Goal: Register for event/course

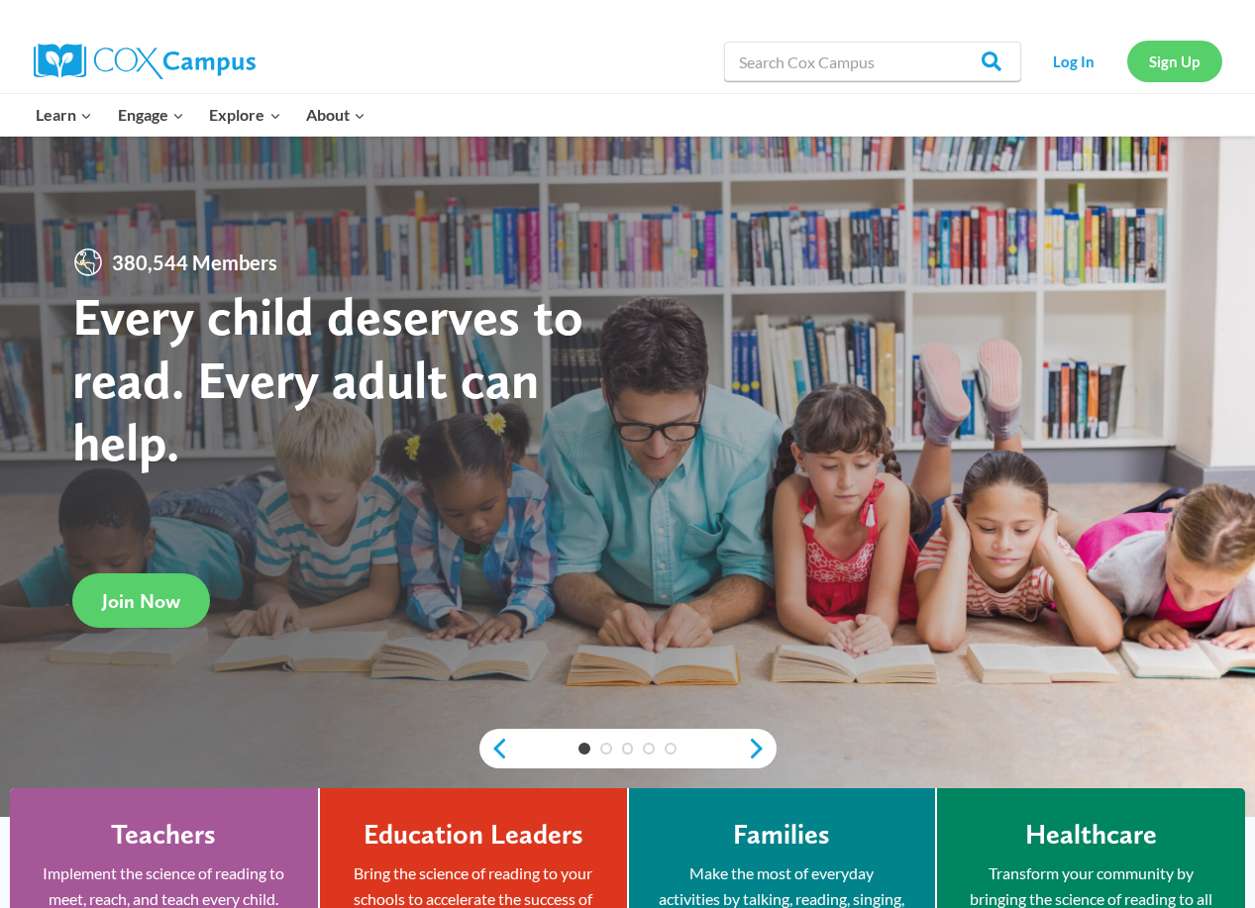
click at [1166, 73] on link "Sign Up" at bounding box center [1174, 61] width 95 height 41
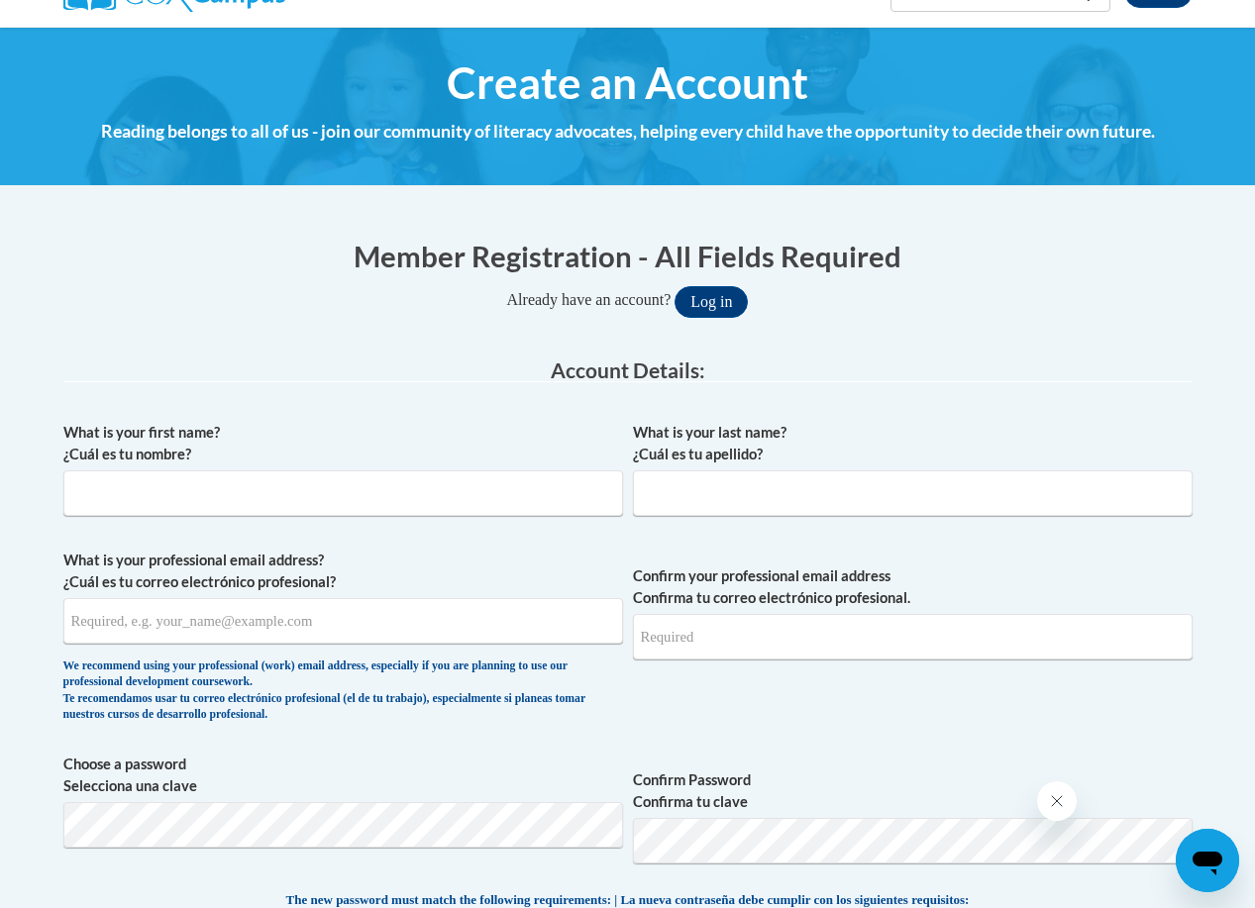
scroll to position [198, 0]
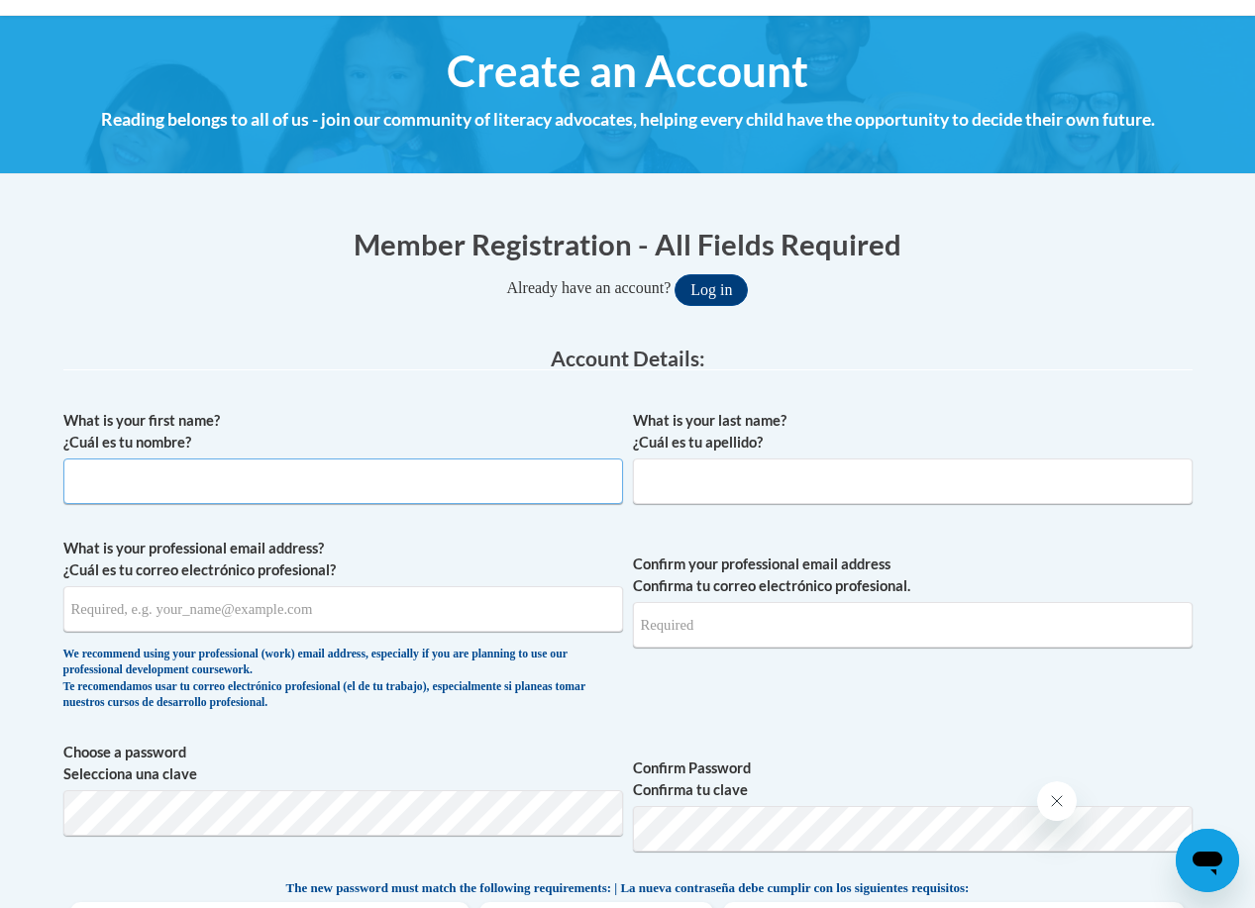
click at [300, 469] on input "What is your first name? ¿Cuál es tu nombre?" at bounding box center [342, 481] width 559 height 46
type input "Ellie"
click at [800, 493] on input "What is your last name? ¿Cuál es tu apellido?" at bounding box center [912, 481] width 559 height 46
type input "Bloch"
click at [278, 614] on input "What is your professional email address? ¿Cuál es tu correo electrónico profesi…" at bounding box center [342, 609] width 559 height 46
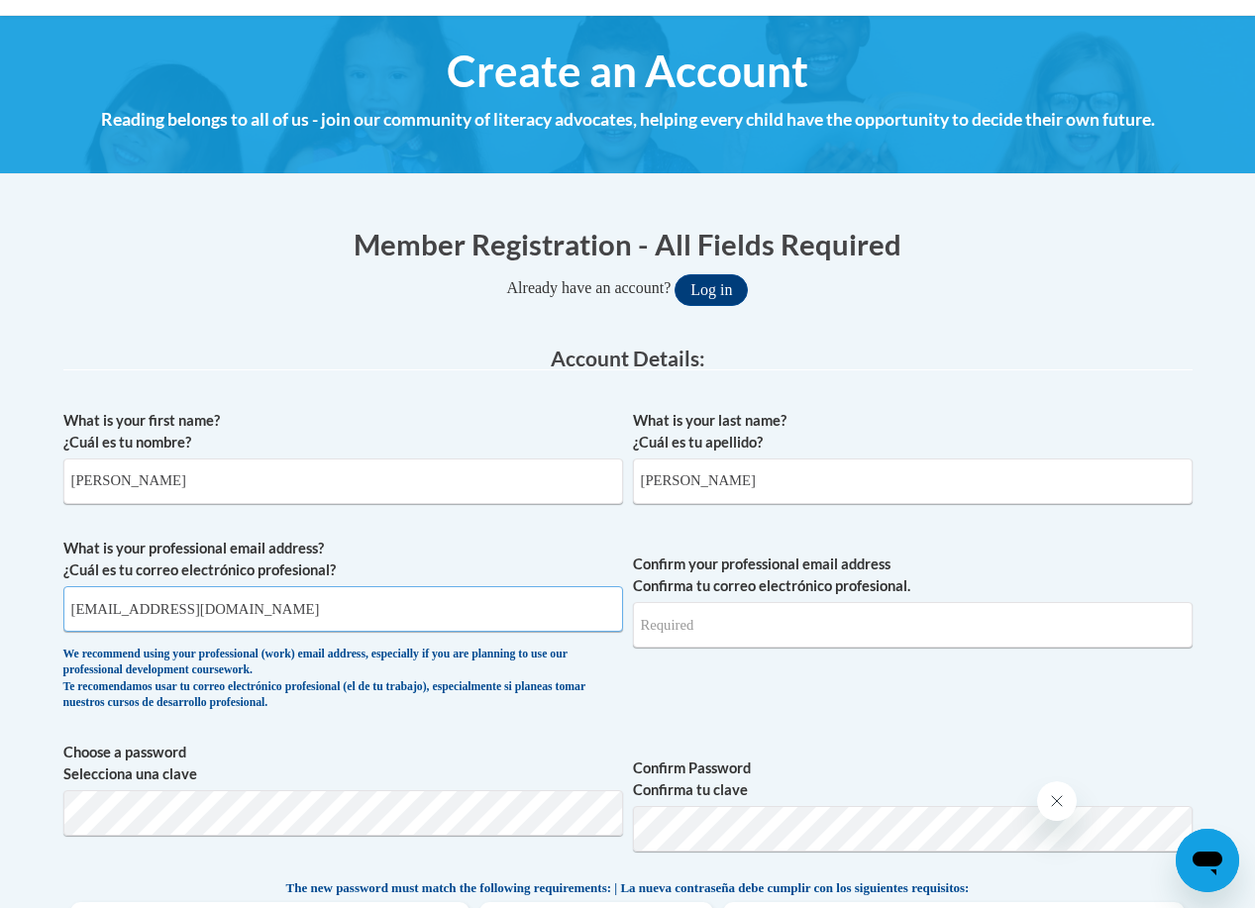
type input "ebloch@clintonville.k12.wi.us"
click at [697, 626] on input "Confirm your professional email address Confirma tu correo electrónico profesio…" at bounding box center [912, 625] width 559 height 46
click at [895, 631] on input "ebloch@clintonville.k12.wi.us" at bounding box center [912, 625] width 559 height 46
type input "ebloch@clintonville.k12.wi.us"
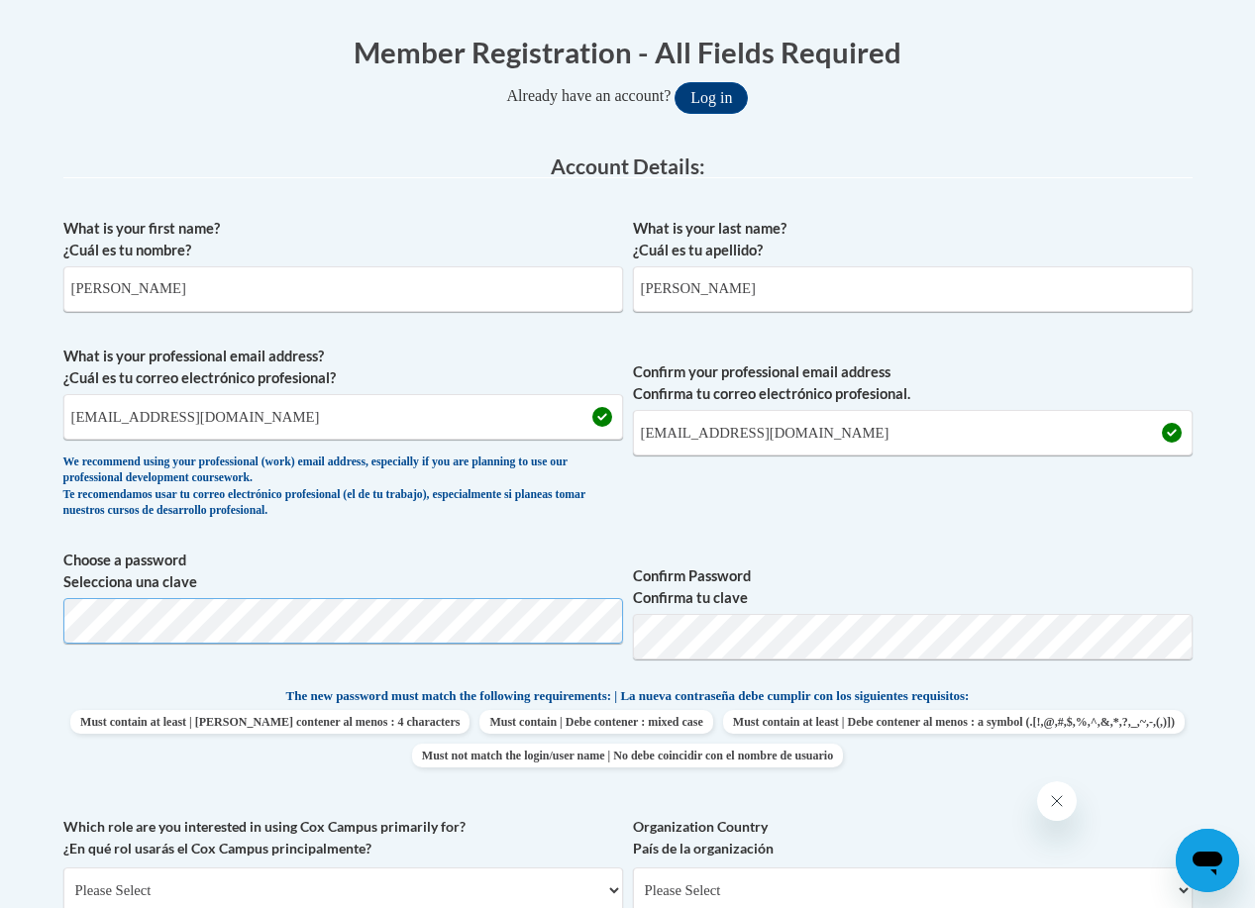
scroll to position [396, 0]
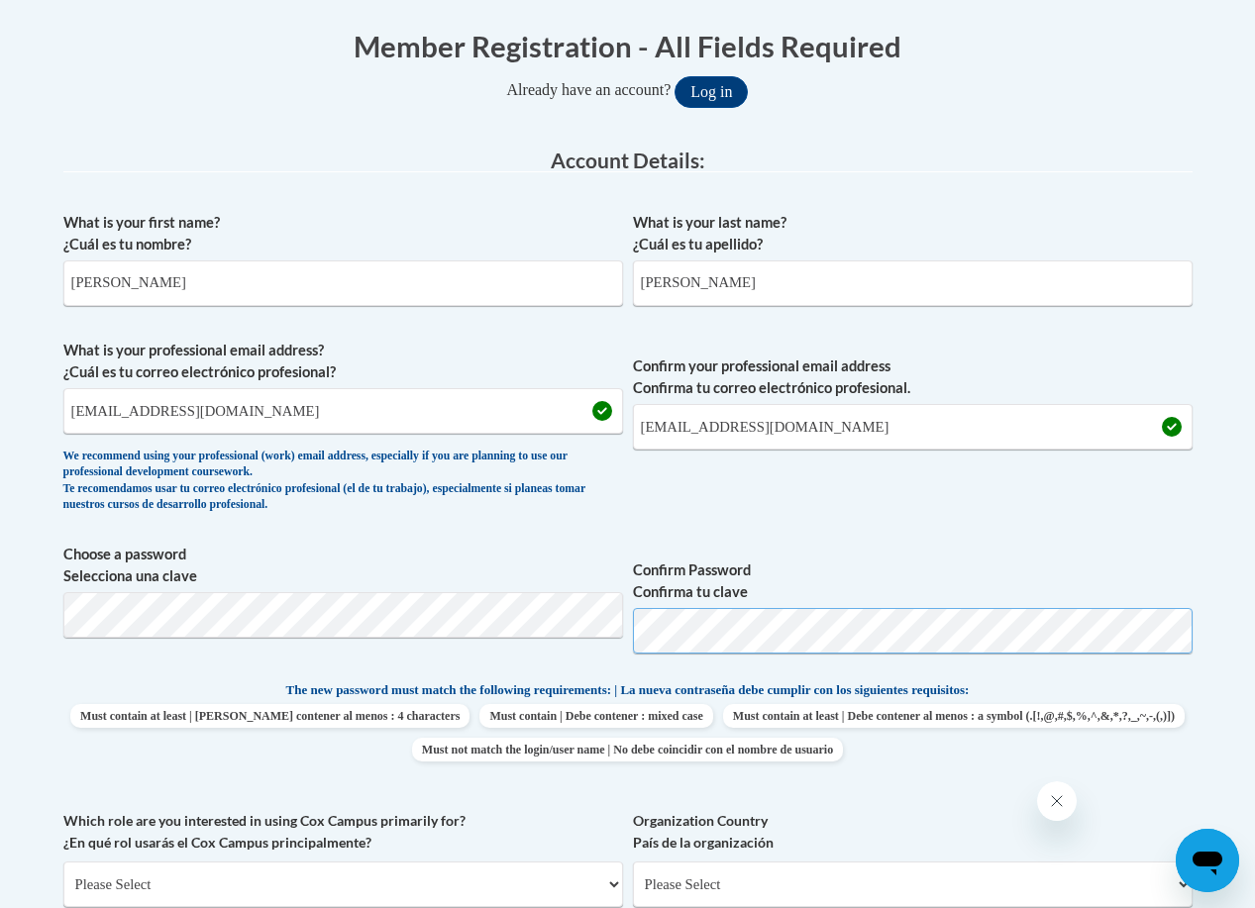
click at [674, 76] on button "Log in" at bounding box center [710, 92] width 73 height 32
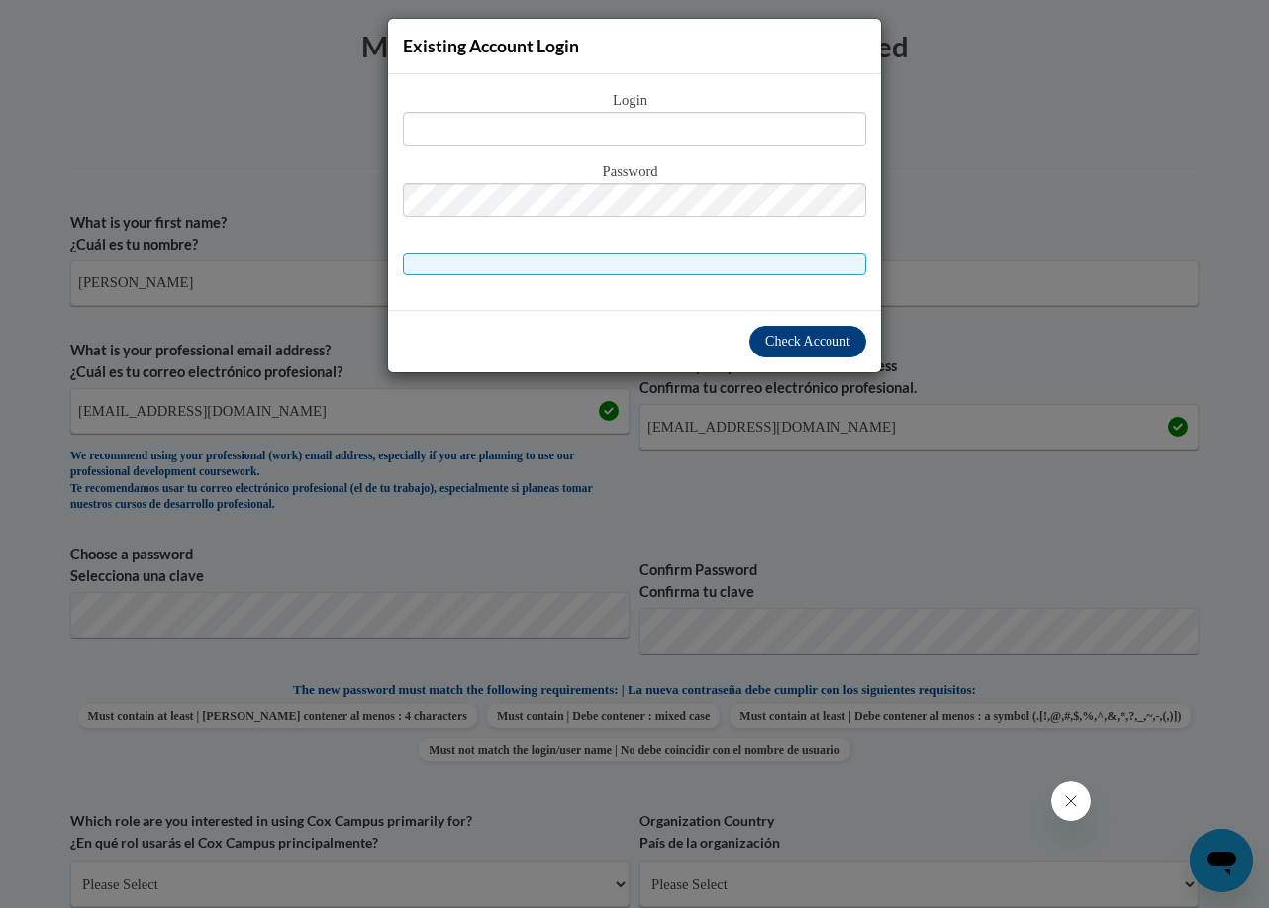
click at [663, 766] on div "Existing Account Login Login Password" at bounding box center [634, 454] width 1269 height 908
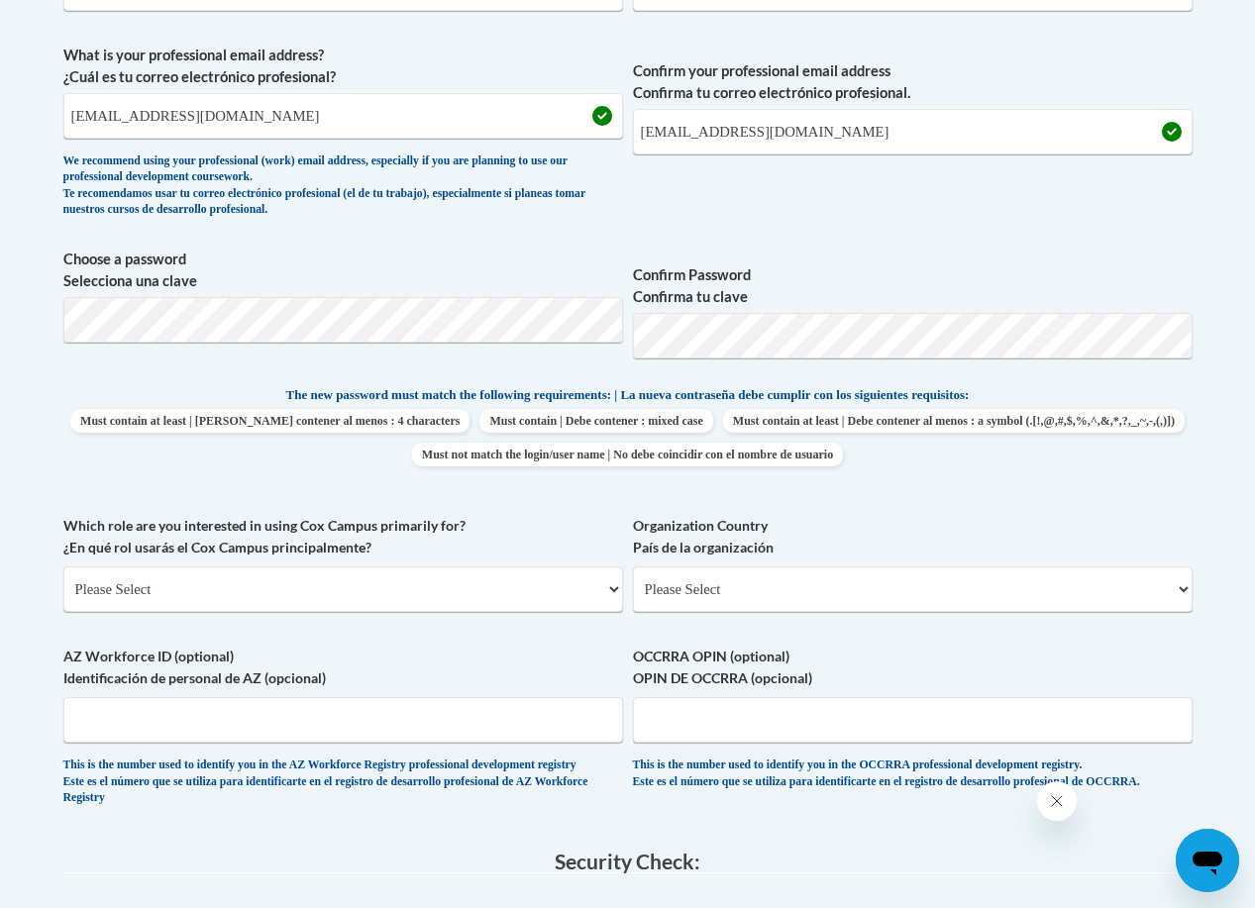
scroll to position [693, 0]
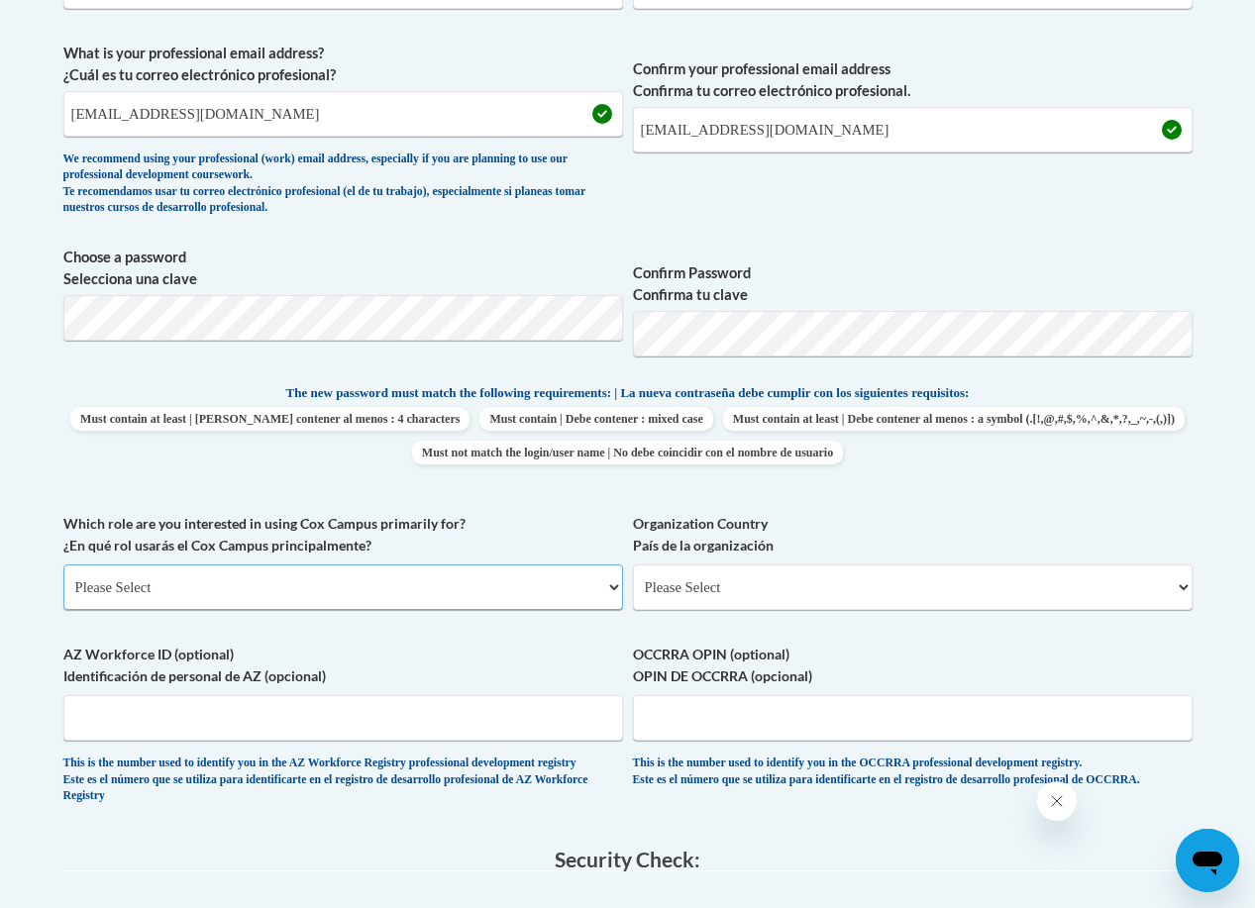
click at [412, 566] on select "Please Select College/University | Colegio/Universidad Community/Nonprofit Part…" at bounding box center [342, 587] width 559 height 46
select select "fbf2d438-af2f-41f8-98f1-81c410e29de3"
click at [63, 564] on select "Please Select College/University | Colegio/Universidad Community/Nonprofit Part…" at bounding box center [342, 587] width 559 height 46
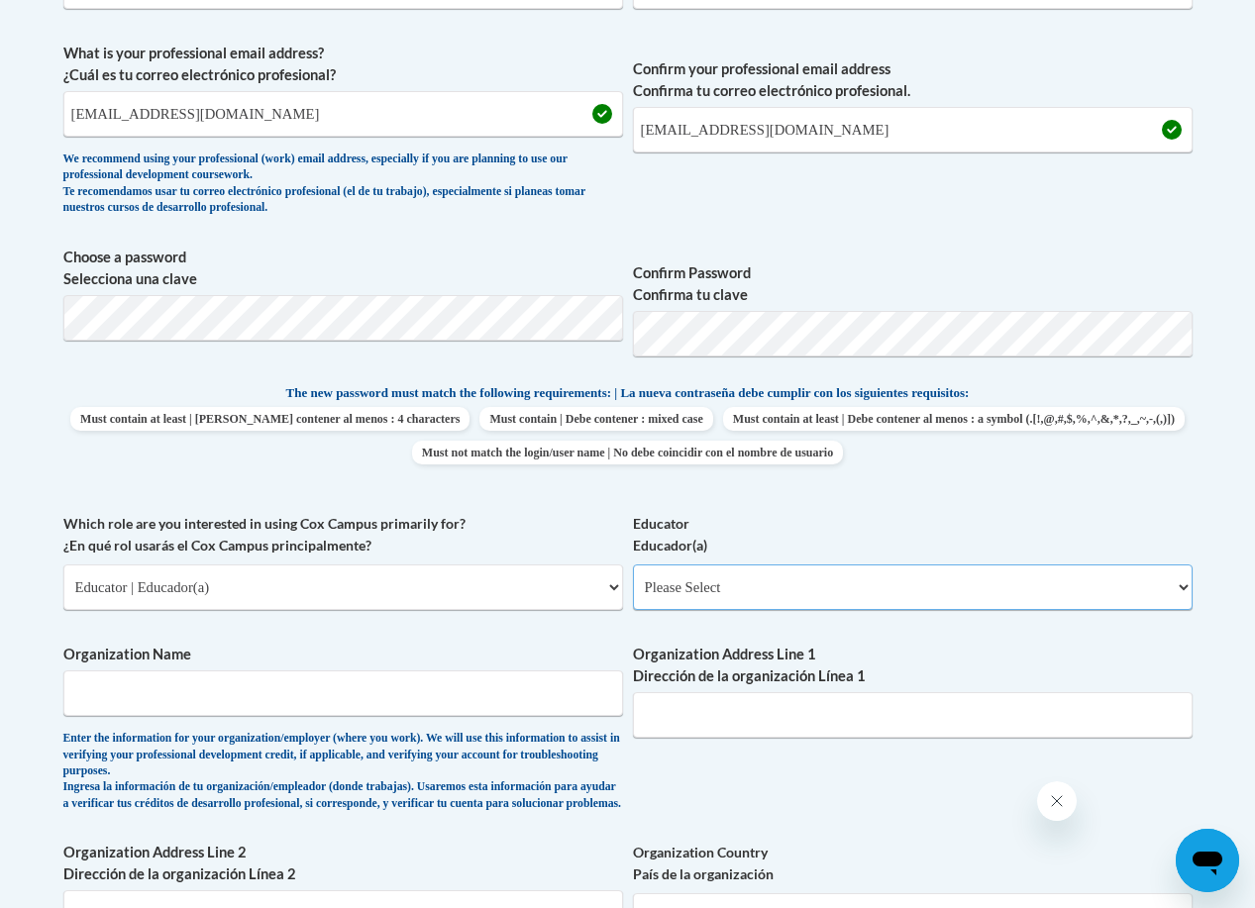
click at [857, 589] on select "Please Select Early Learning/Daycare Teacher/Family Home Care Provider | Maestr…" at bounding box center [912, 587] width 559 height 46
select select "8e40623d-54d0-45cd-9f92-5df65cd3f8cf"
click at [633, 564] on select "Please Select Early Learning/Daycare Teacher/Family Home Care Provider | Maestr…" at bounding box center [912, 587] width 559 height 46
click at [255, 687] on input "Organization Name" at bounding box center [342, 693] width 559 height 46
type input "Clintonville Public School District"
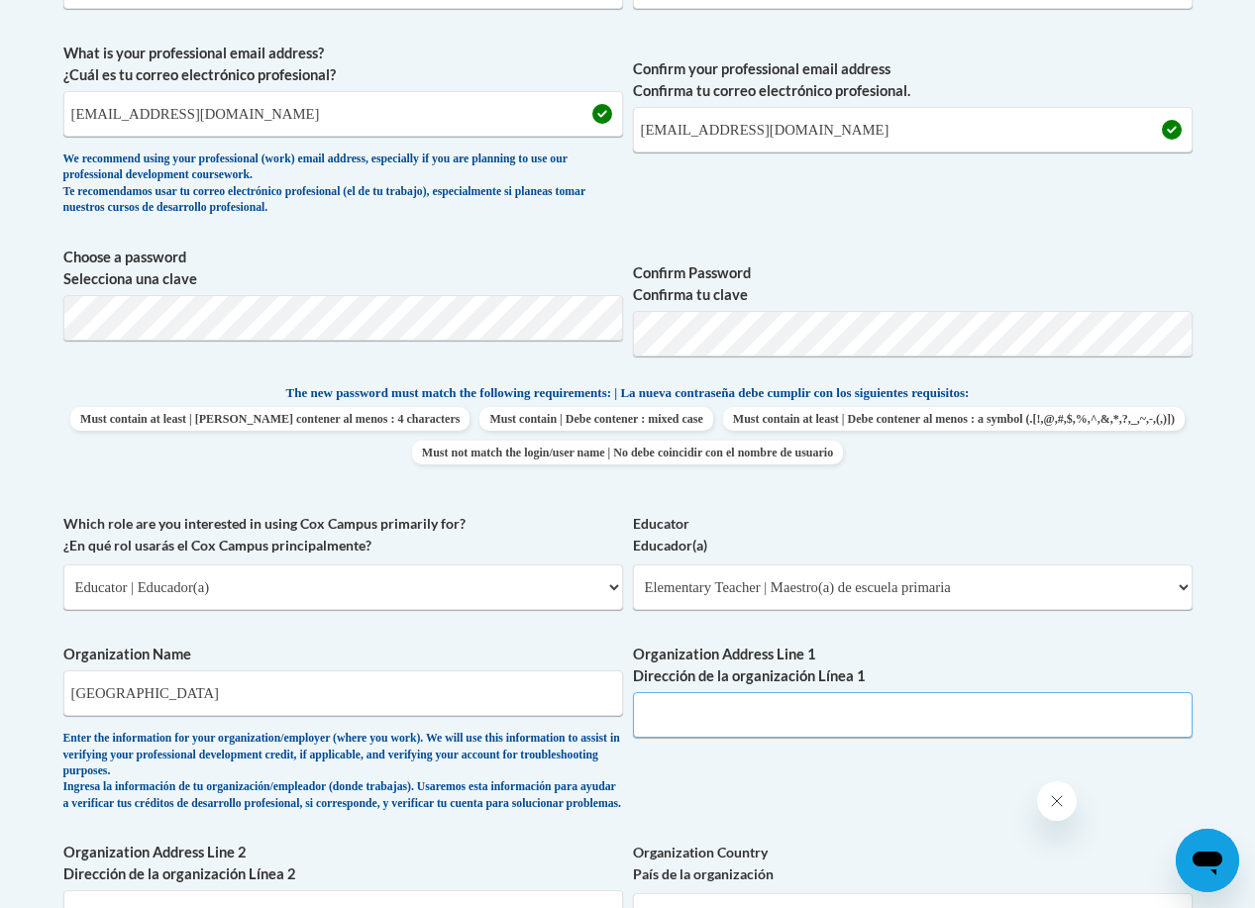
click at [794, 719] on input "Organization Address Line 1 Dirección de la organización Línea 1" at bounding box center [912, 715] width 559 height 46
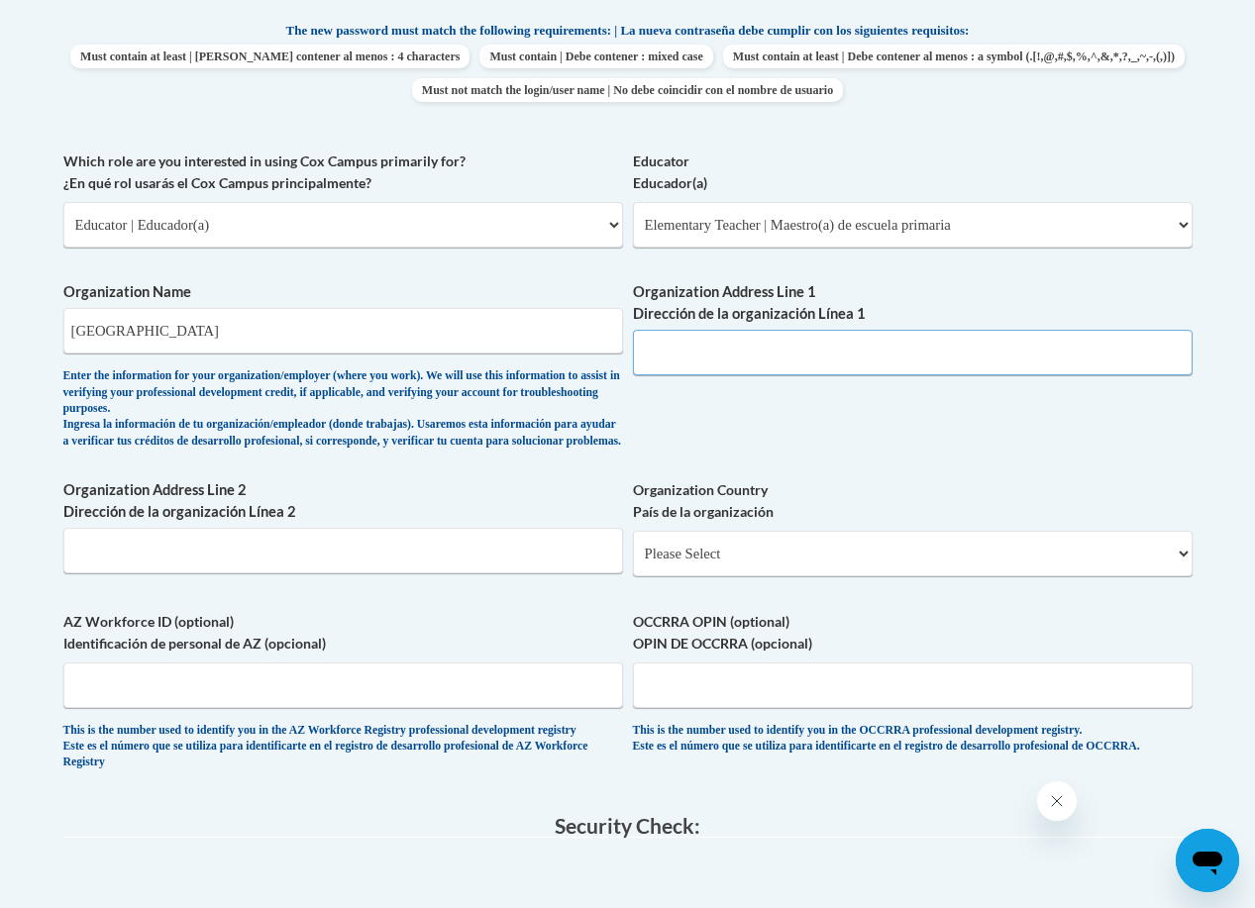
scroll to position [1089, 0]
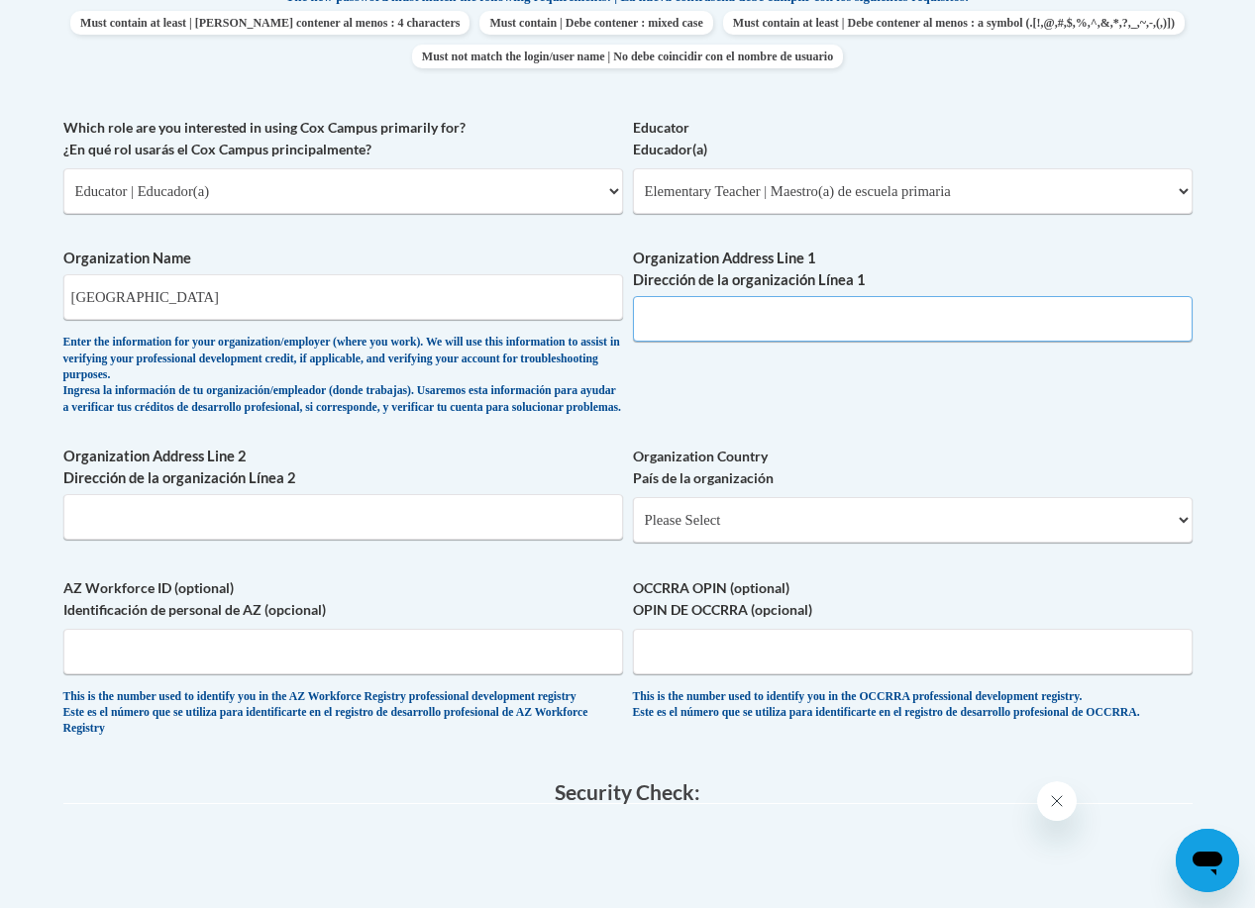
click at [814, 338] on input "Organization Address Line 1 Dirección de la organización Línea 1" at bounding box center [912, 319] width 559 height 46
type input "45 E Green Tree Rd, Clintonville, WI 54929"
click at [775, 543] on select "Please Select United States | Estados Unidos Outside of the United States | Fue…" at bounding box center [912, 520] width 559 height 46
select select "ad49bcad-a171-4b2e-b99c-48b446064914"
click at [633, 513] on select "Please Select United States | Estados Unidos Outside of the United States | Fue…" at bounding box center [912, 520] width 559 height 46
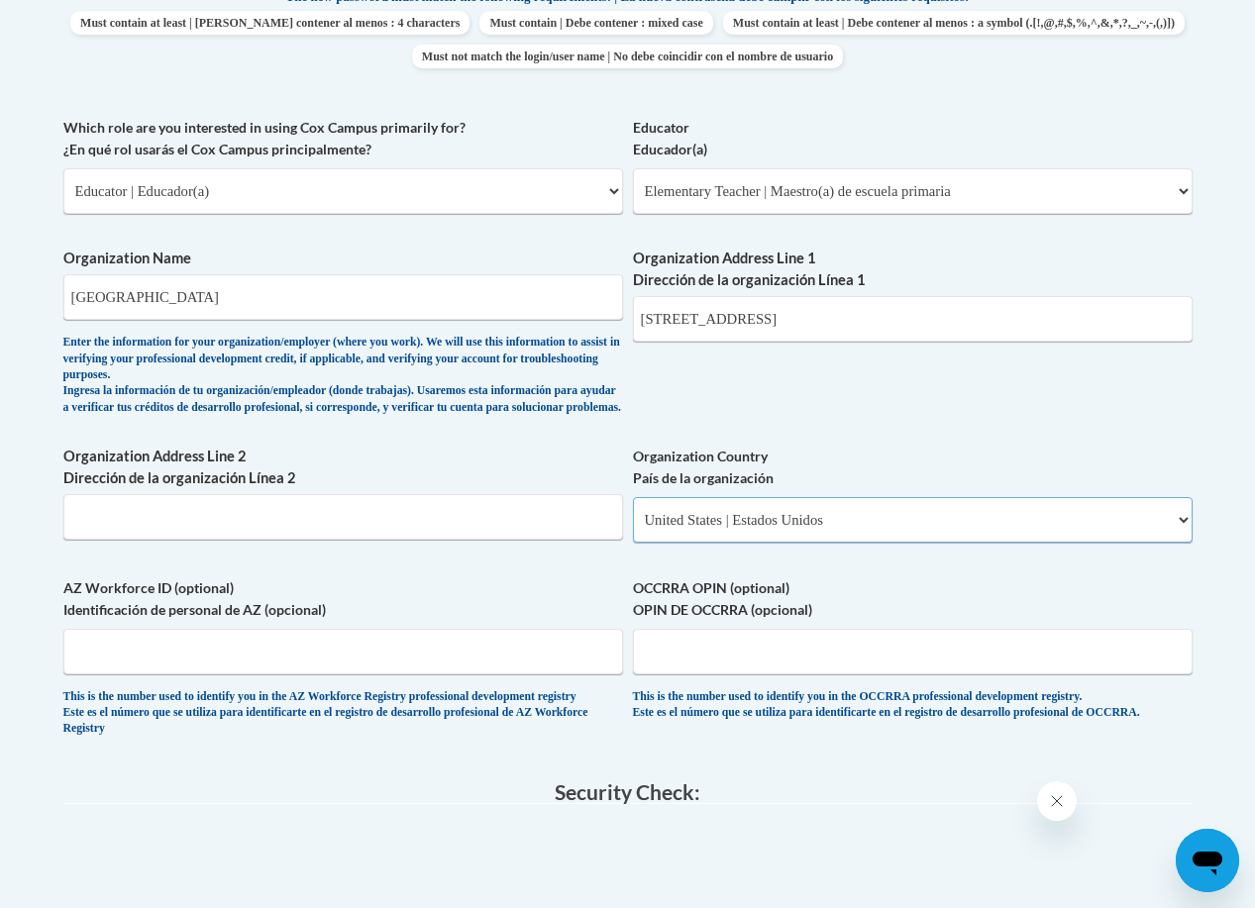
select select
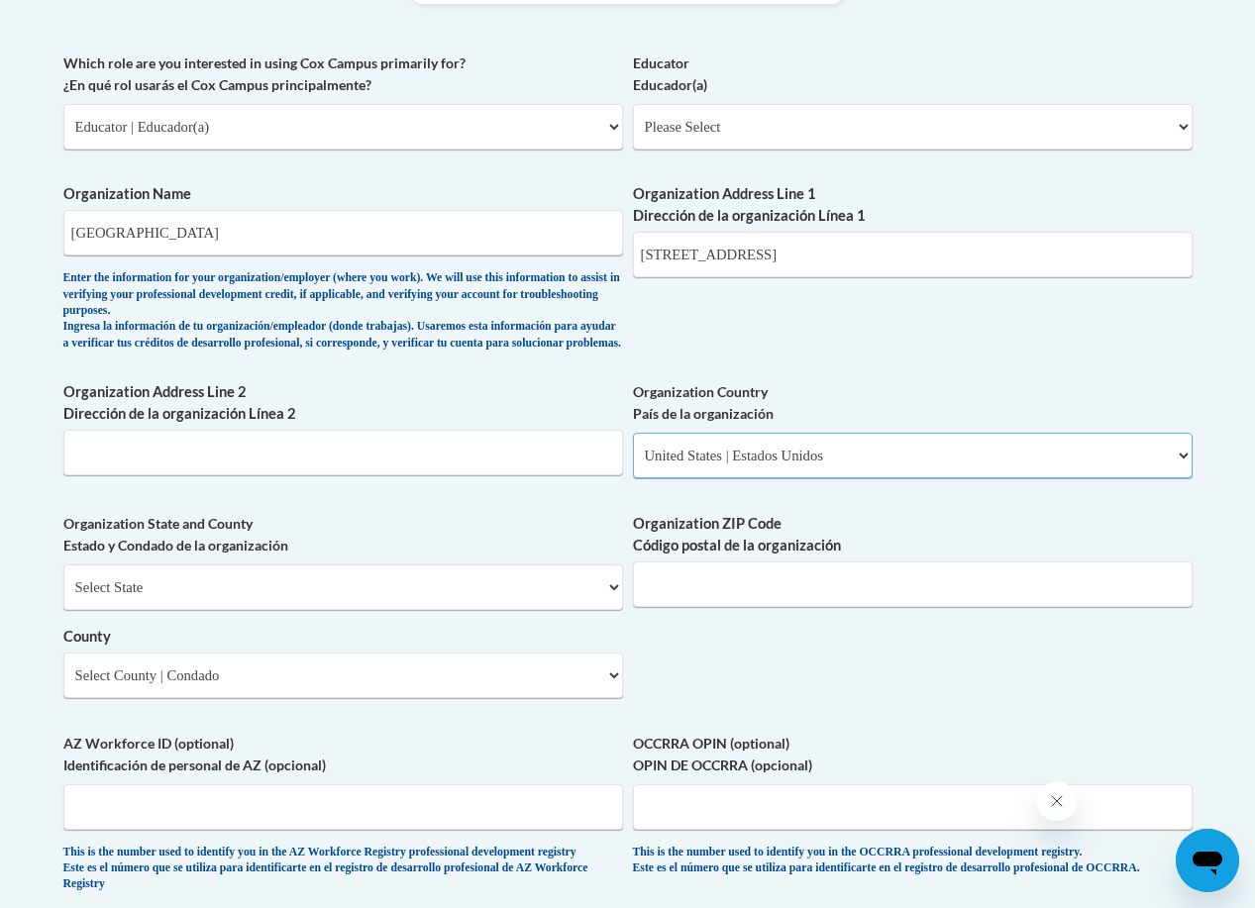
scroll to position [1188, 0]
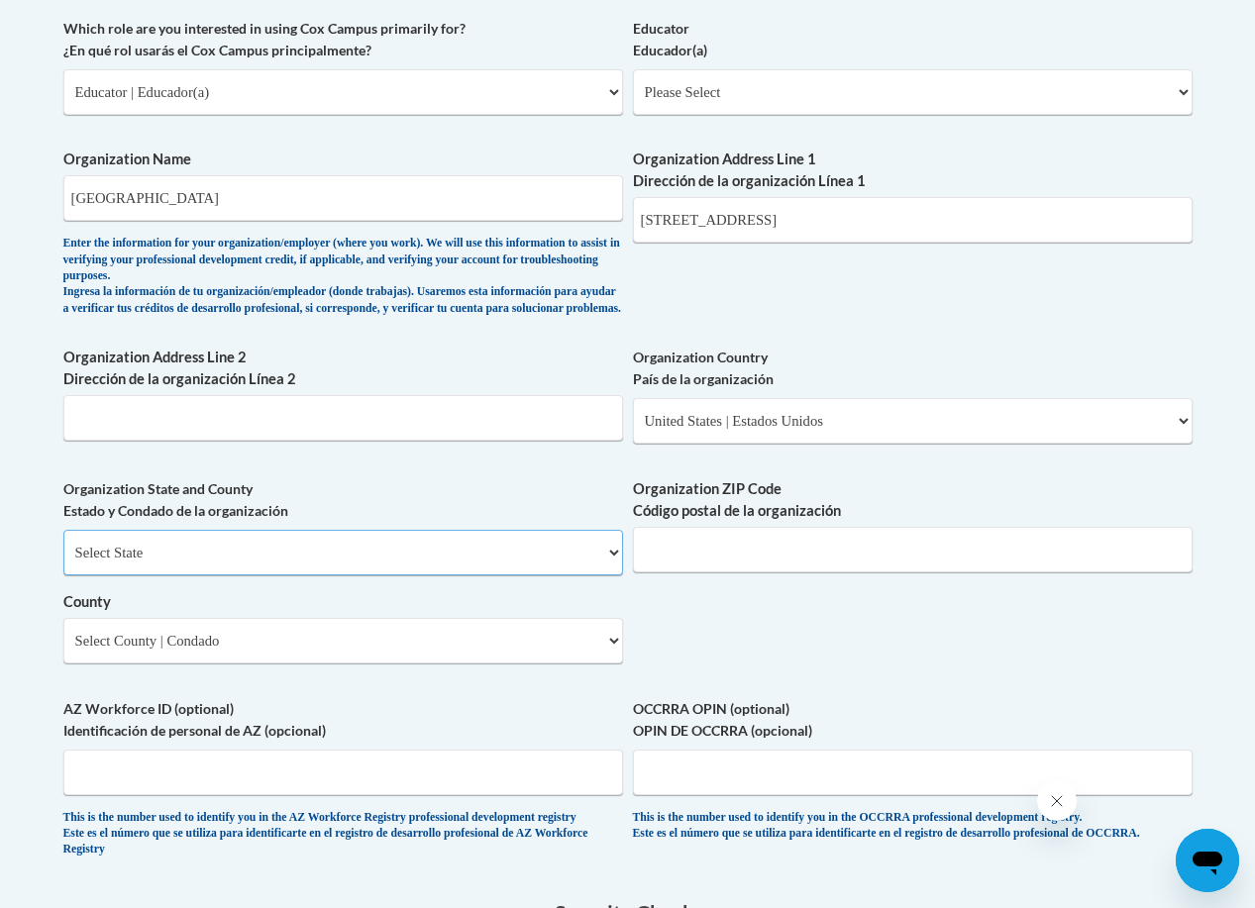
click at [361, 566] on select "Select State Alabama Alaska Arizona Arkansas California Colorado Connecticut De…" at bounding box center [342, 553] width 559 height 46
select select "Wisconsin"
click at [63, 546] on select "Select State Alabama Alaska Arizona Arkansas California Colorado Connecticut De…" at bounding box center [342, 553] width 559 height 46
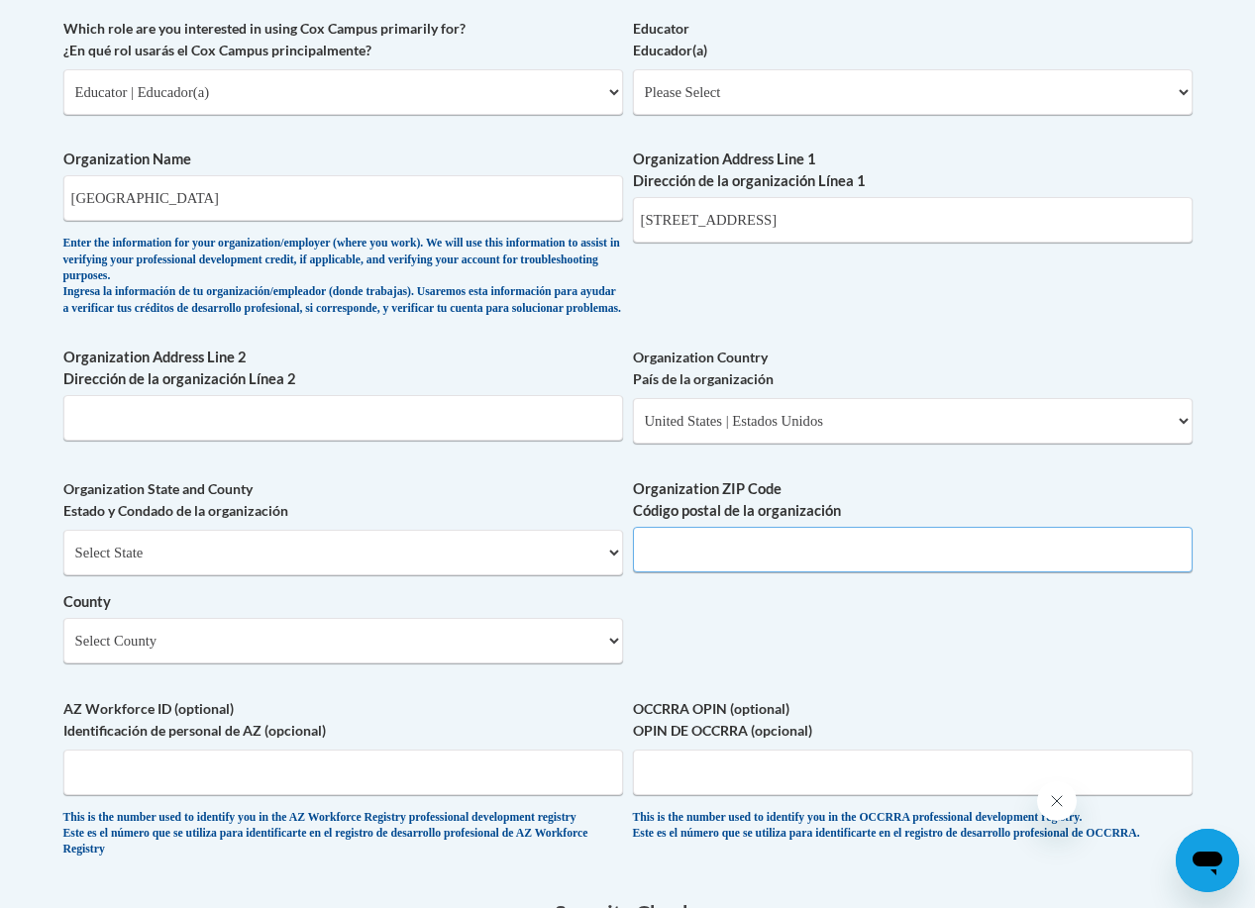
click at [661, 572] on input "Organization ZIP Code Código postal de la organización" at bounding box center [912, 550] width 559 height 46
type input "54929"
click at [944, 226] on input "45 E Green Tree Rd, Clintonville, WI 54929" at bounding box center [912, 220] width 559 height 46
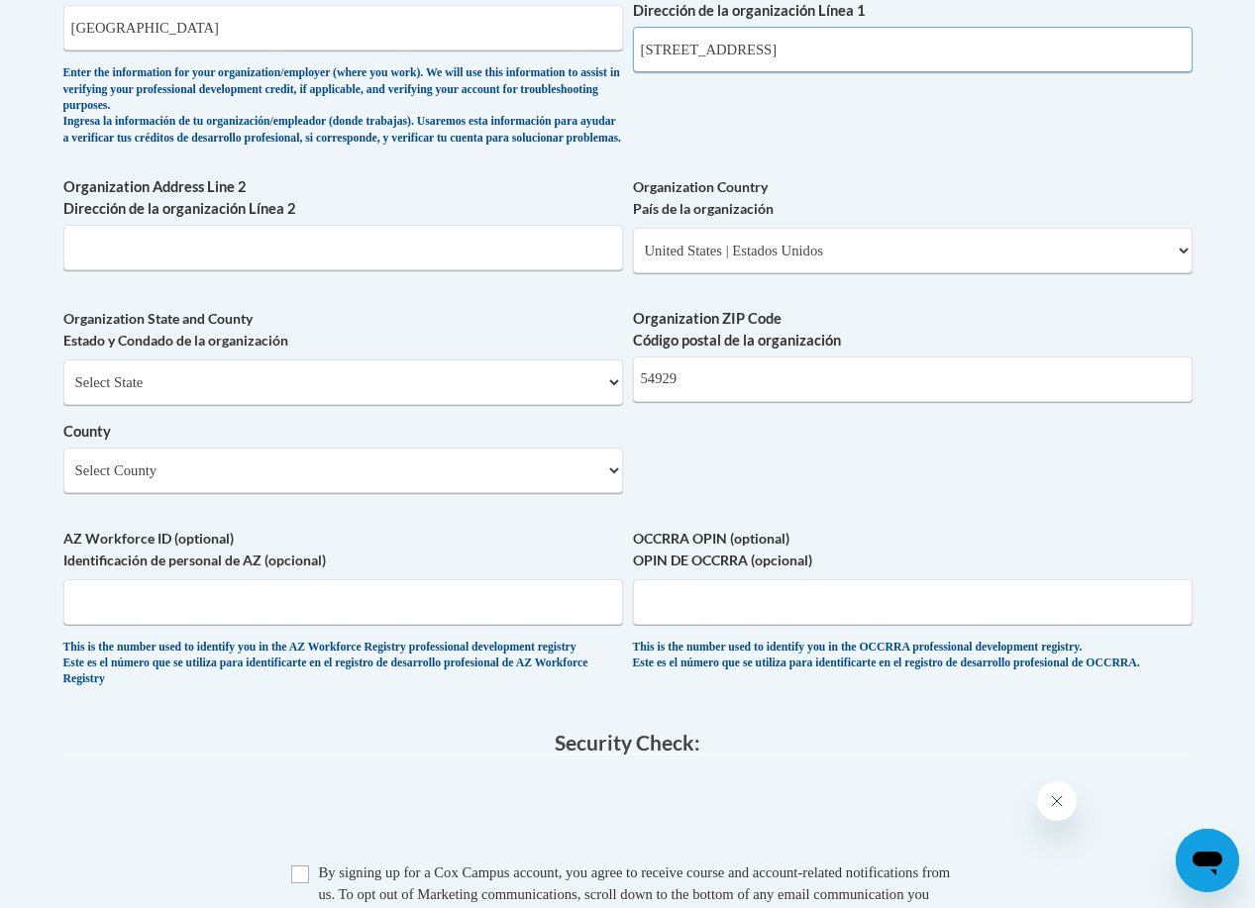
scroll to position [1386, 0]
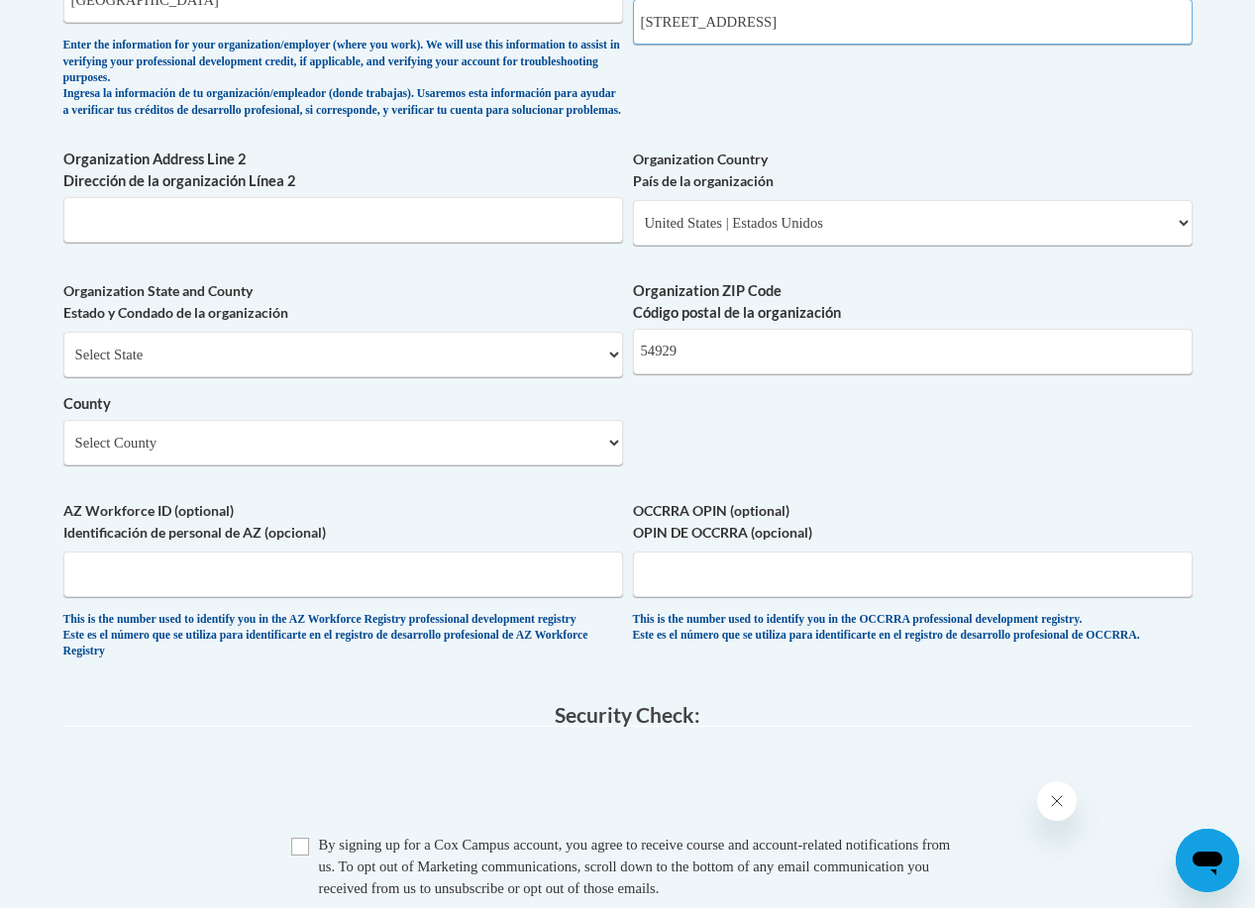
type input "45 E Green Tree Rd, Clintonville"
click at [323, 465] on select "Select County Adams Ashland Barron Bayfield Brown Buffalo Burnett Calumet Chipp…" at bounding box center [342, 443] width 559 height 46
select select "Waupaca"
click at [63, 436] on select "Select County Adams Ashland Barron Bayfield Brown Buffalo Burnett Calumet Chipp…" at bounding box center [342, 443] width 559 height 46
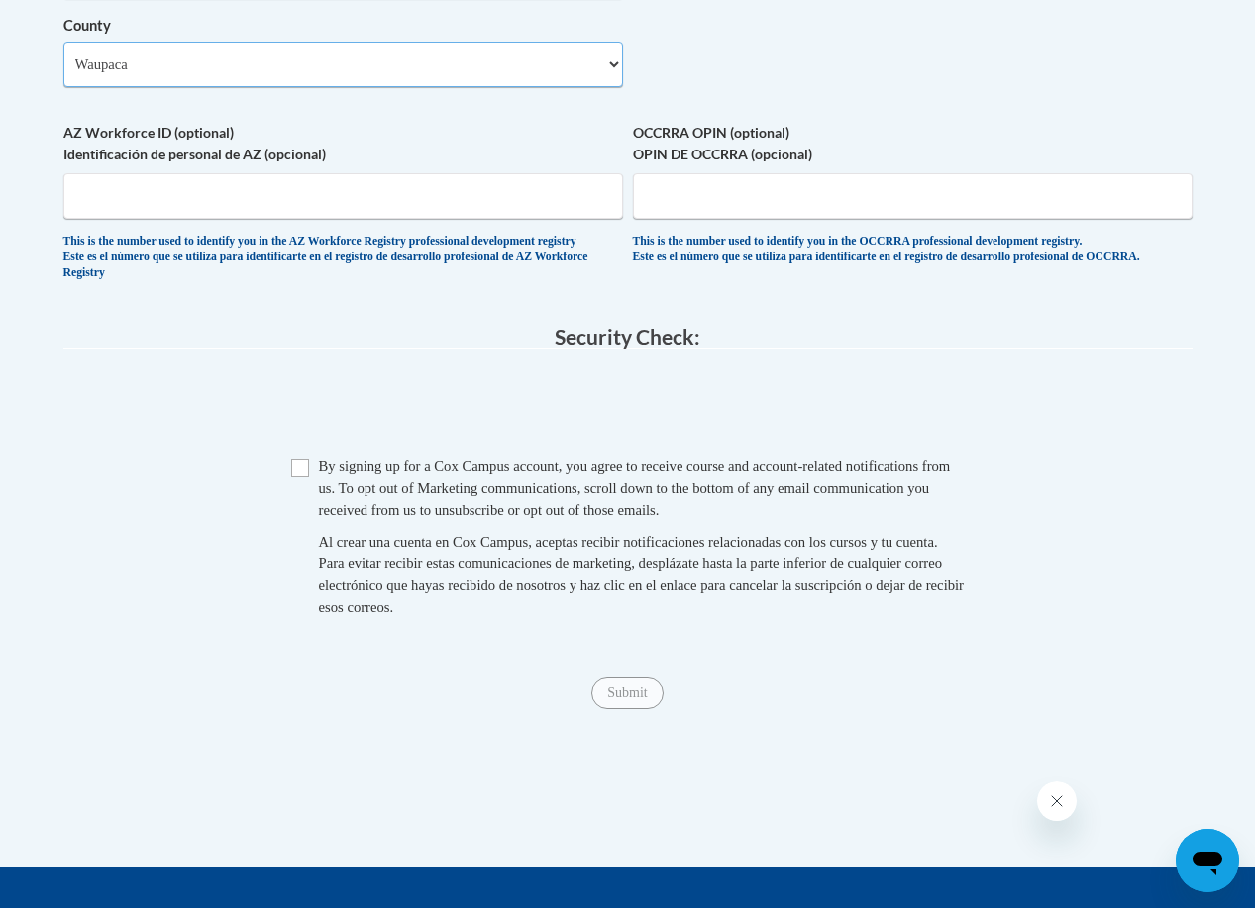
scroll to position [1782, 0]
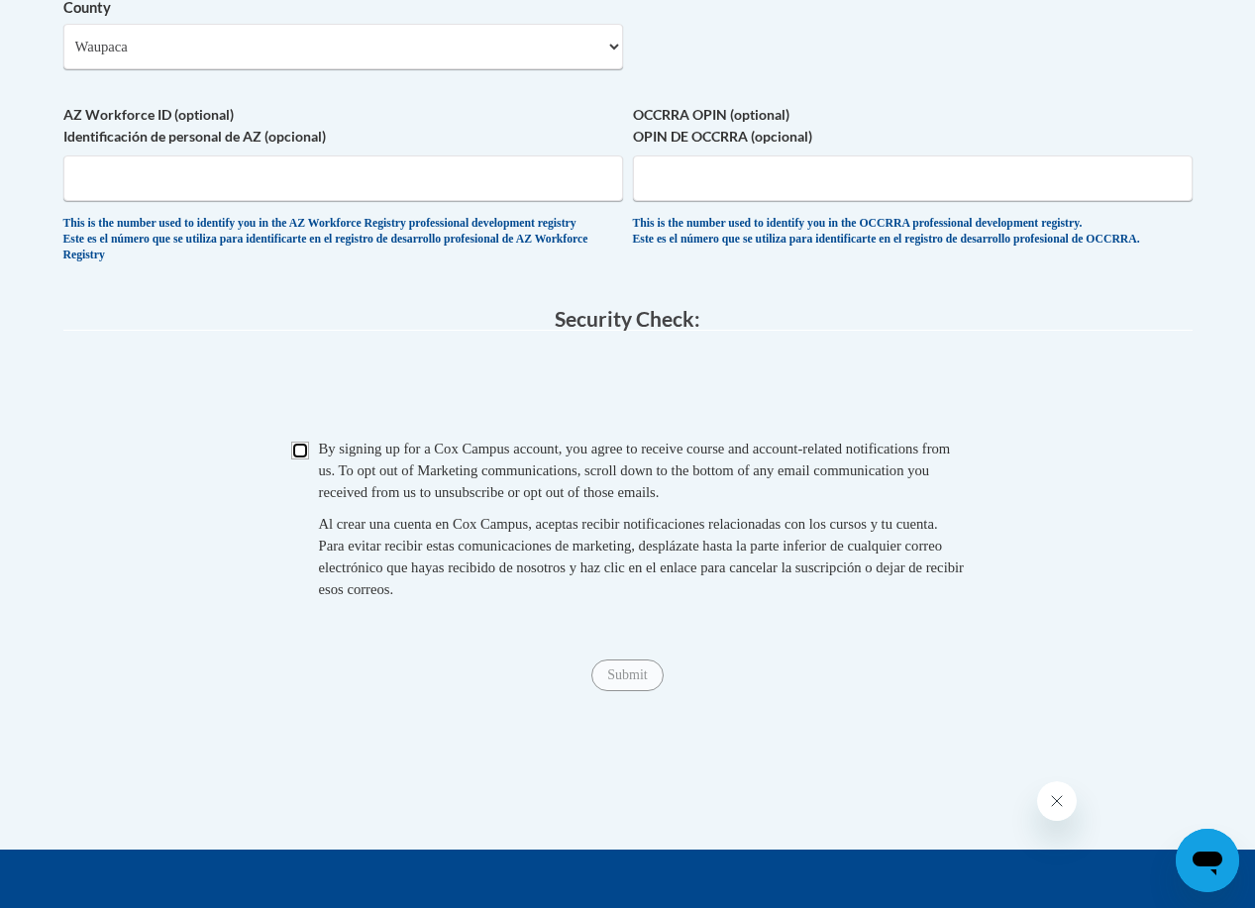
click at [306, 459] on input "Checkbox" at bounding box center [300, 451] width 18 height 18
checkbox input "true"
click at [656, 691] on input "Submit" at bounding box center [626, 675] width 71 height 32
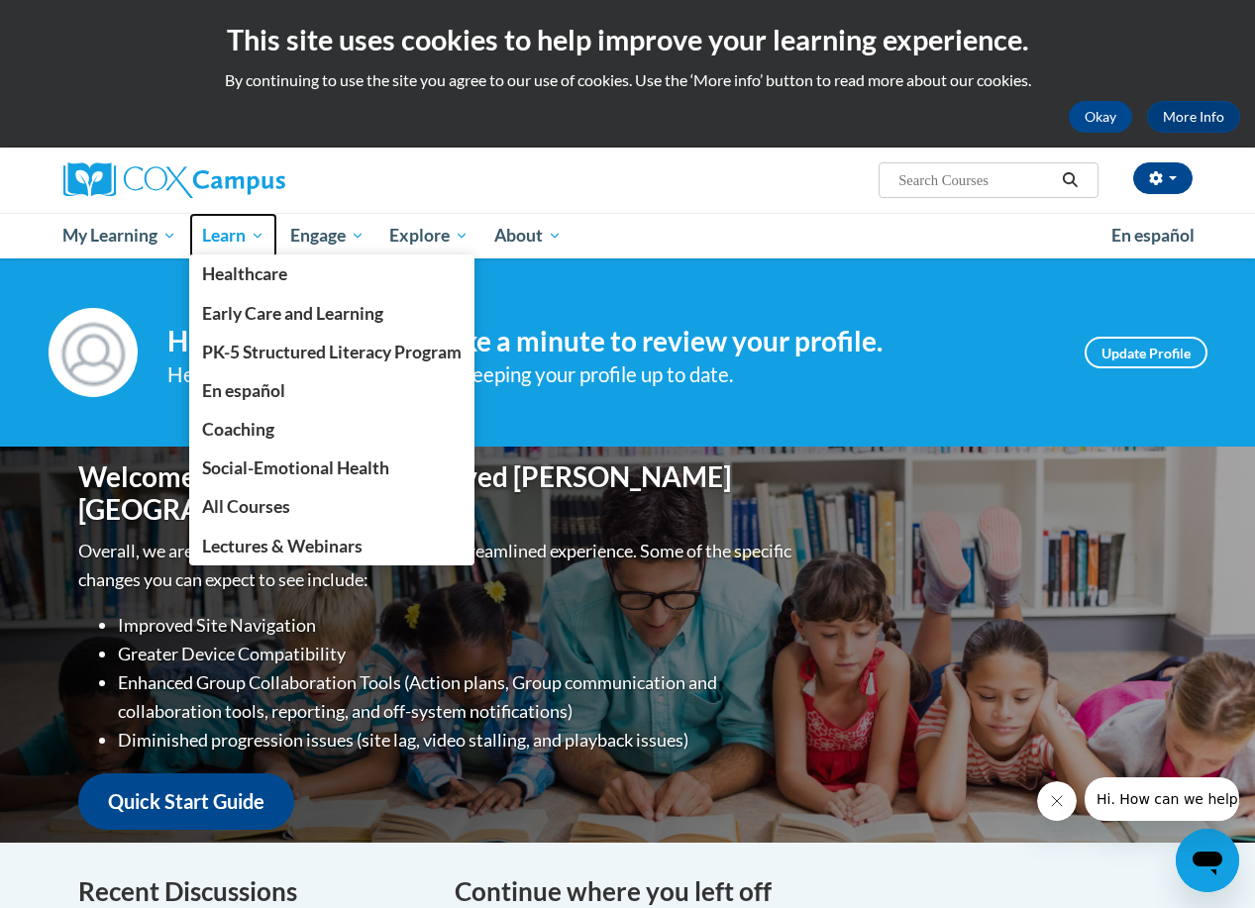
click at [217, 236] on span "Learn" at bounding box center [233, 236] width 62 height 24
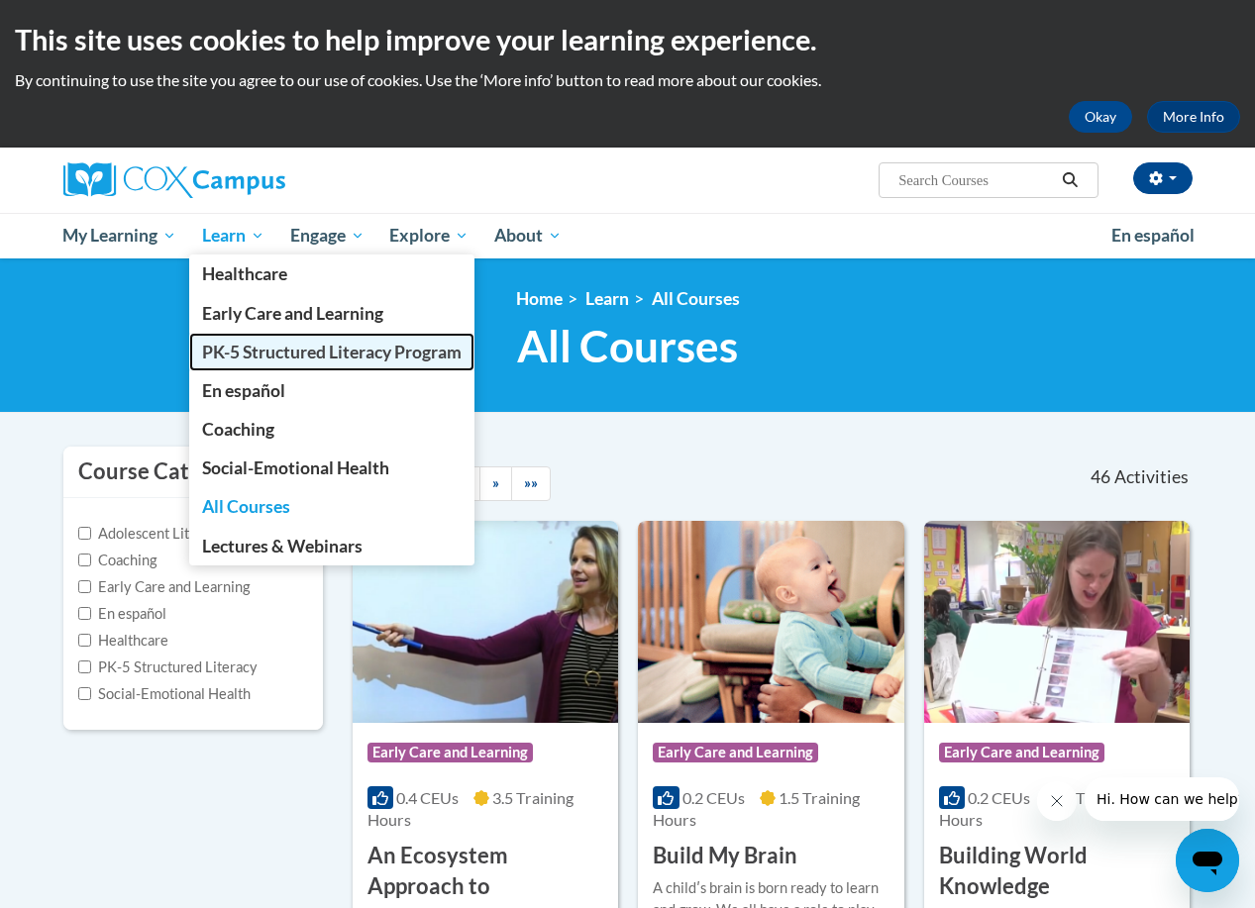
click at [264, 351] on span "PK-5 Structured Literacy Program" at bounding box center [331, 352] width 259 height 21
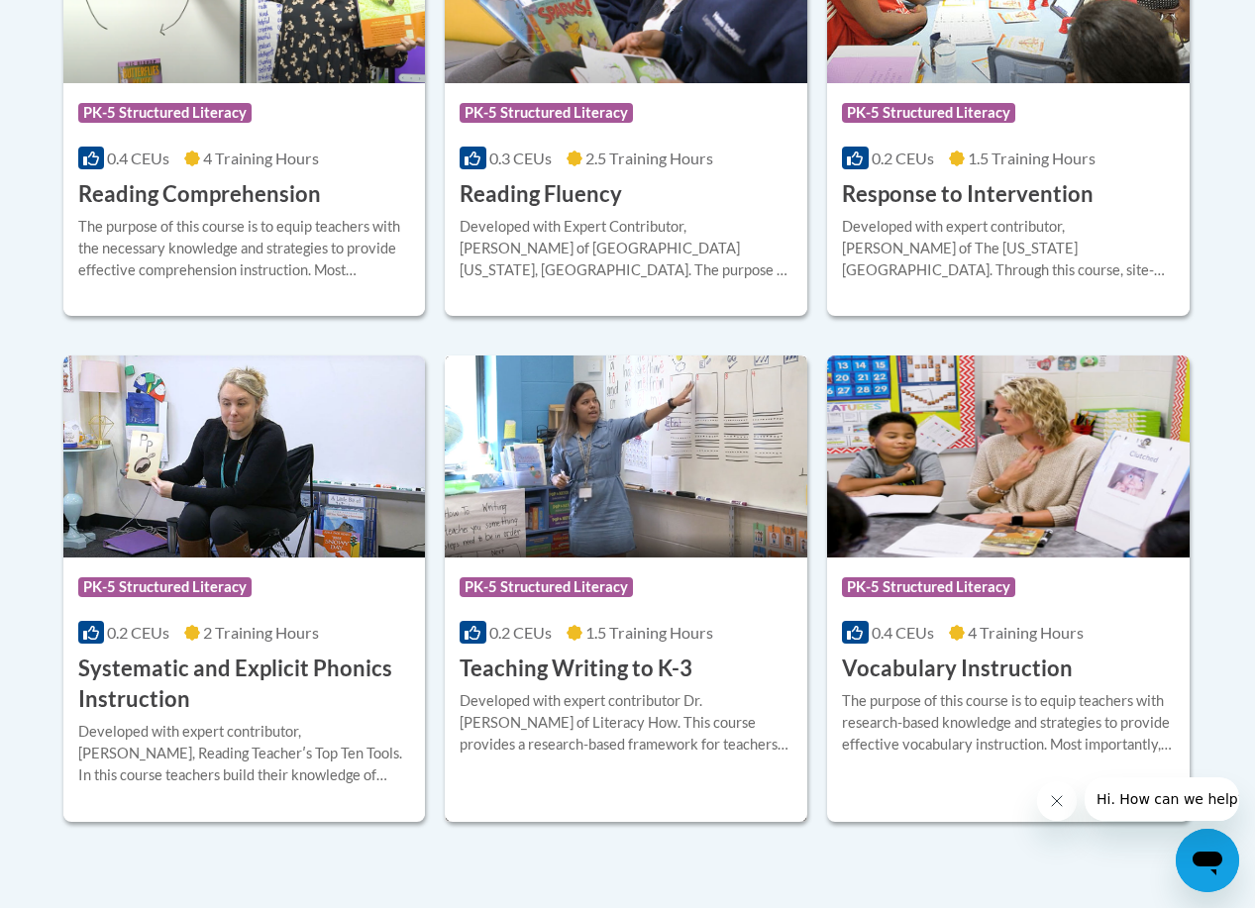
scroll to position [1881, 0]
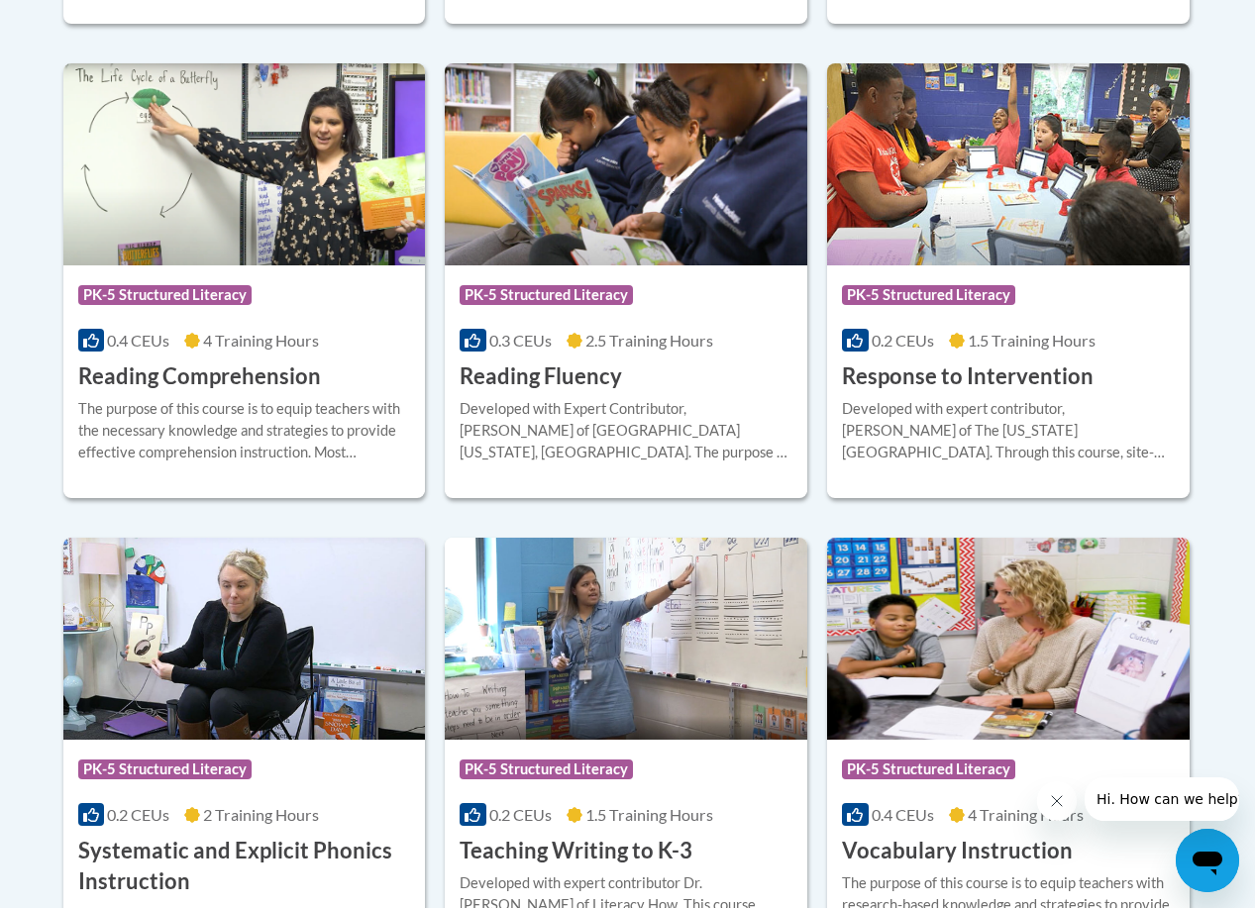
drag, startPoint x: 668, startPoint y: 550, endPoint x: 1201, endPoint y: 348, distance: 569.7
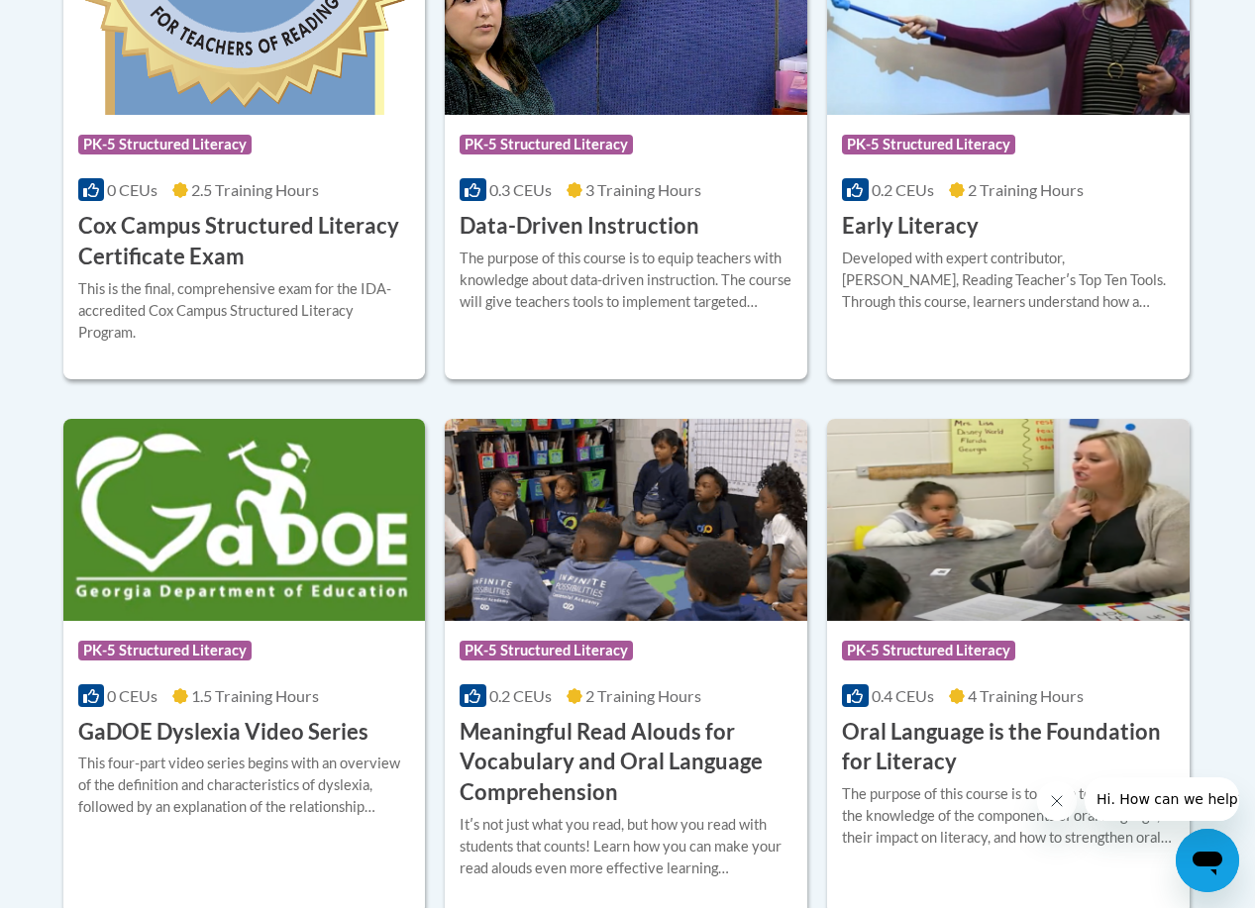
scroll to position [891, 0]
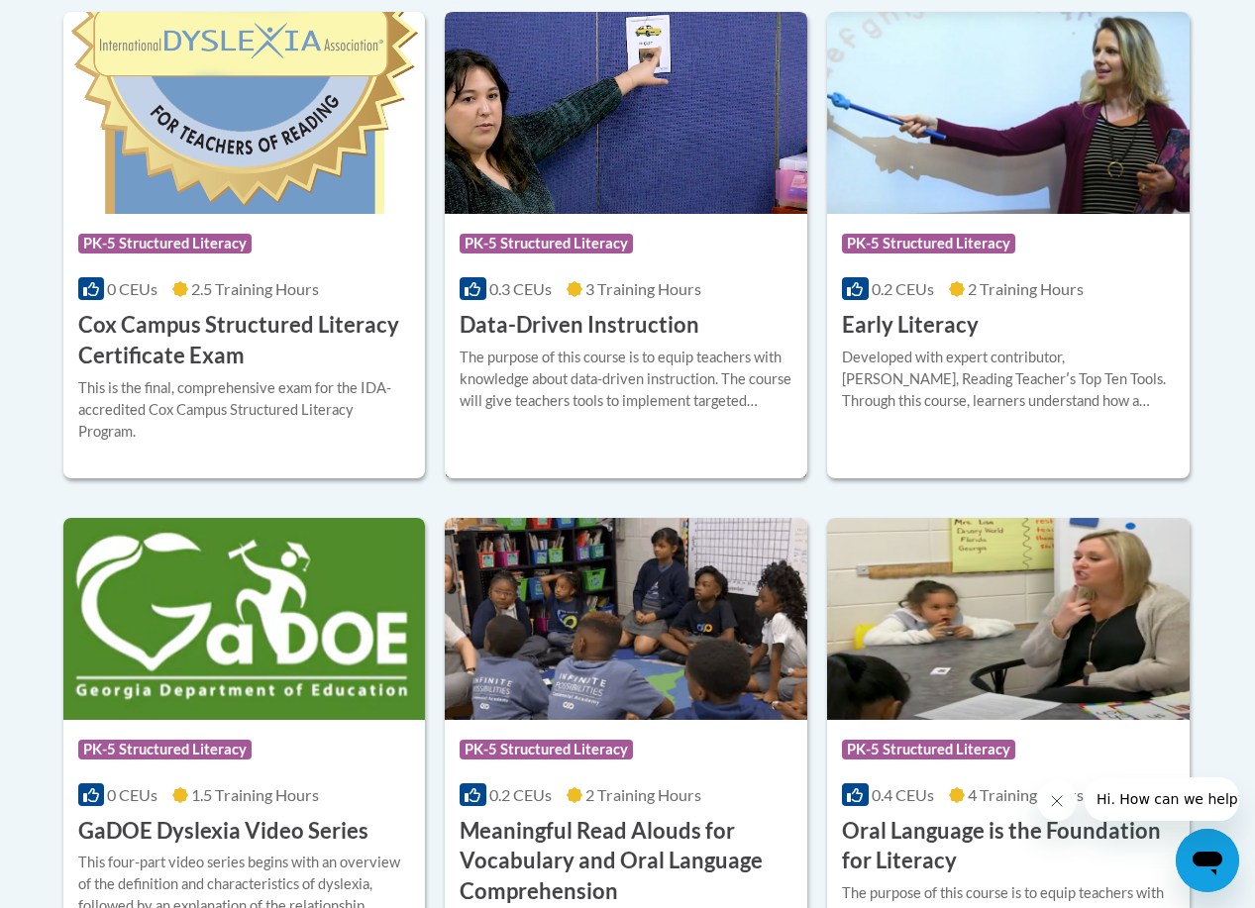
click at [663, 327] on h3 "Data-Driven Instruction" at bounding box center [579, 325] width 240 height 31
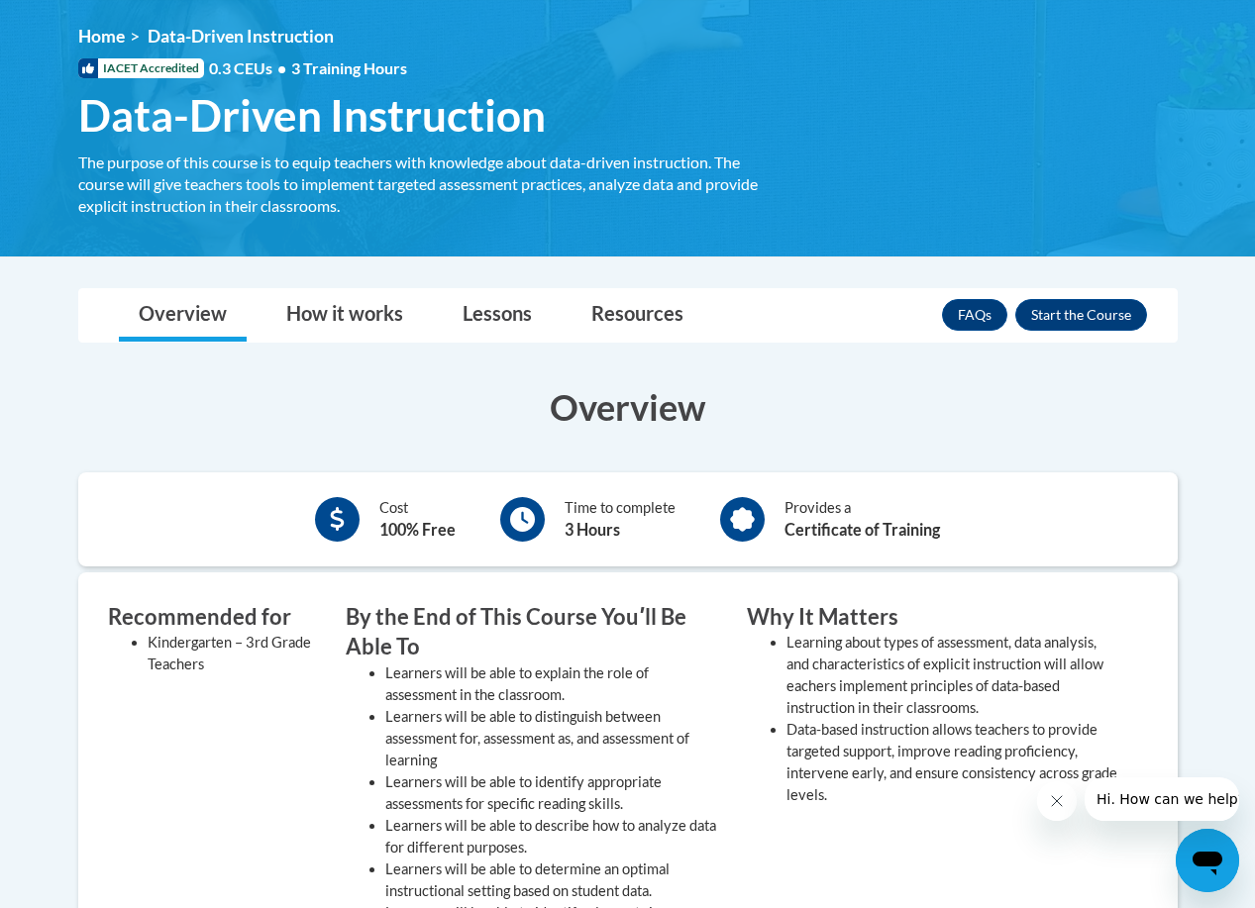
scroll to position [297, 0]
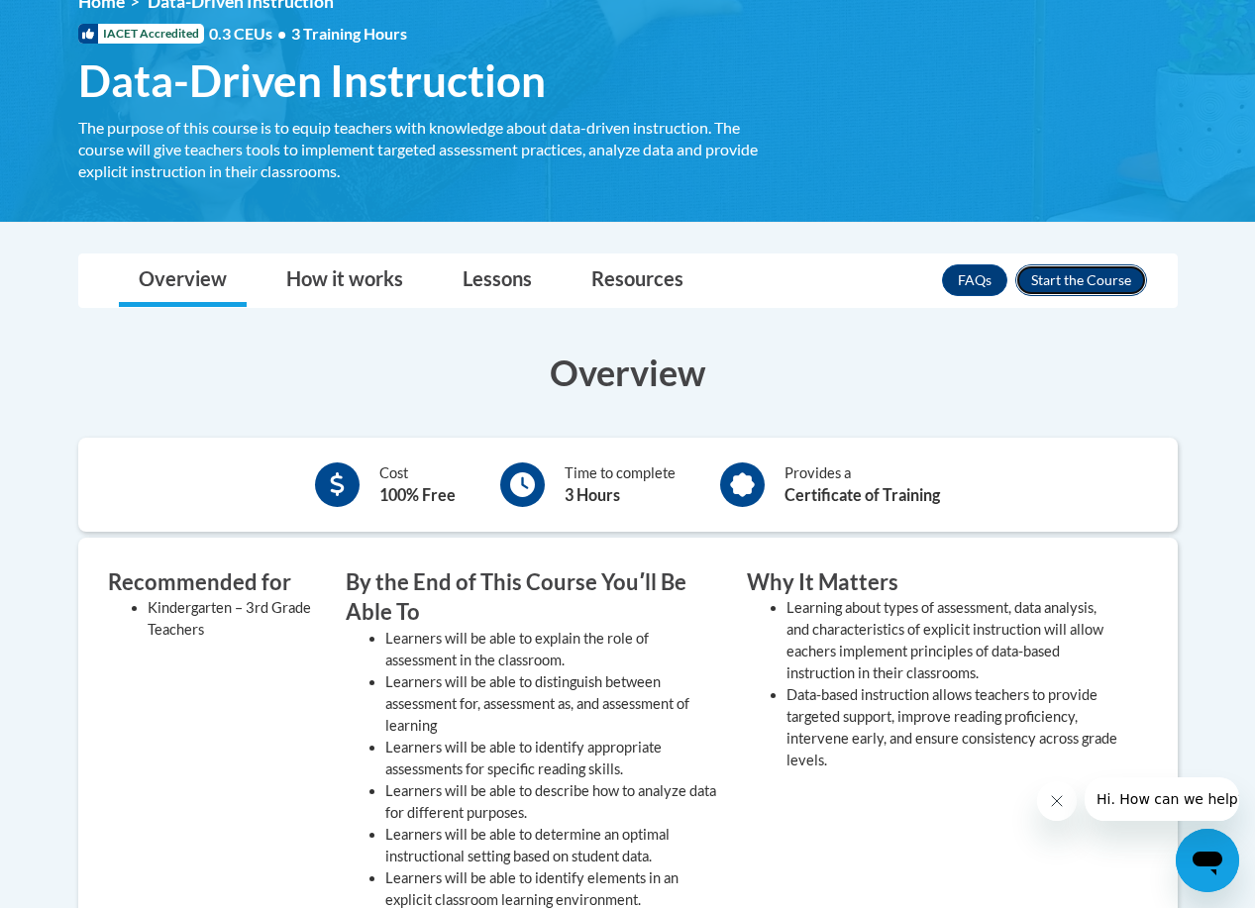
click at [1027, 277] on button "Enroll" at bounding box center [1081, 280] width 132 height 32
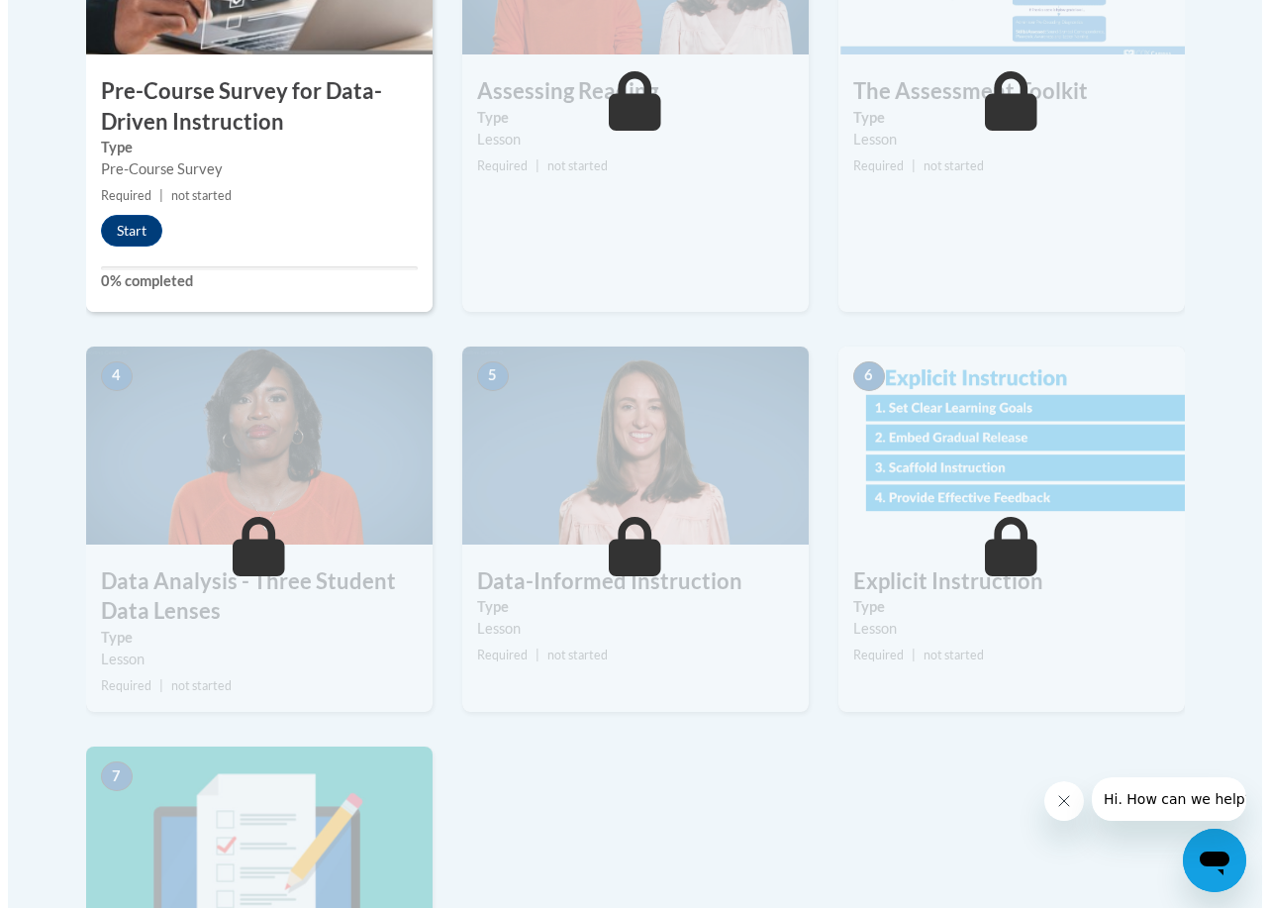
scroll to position [693, 0]
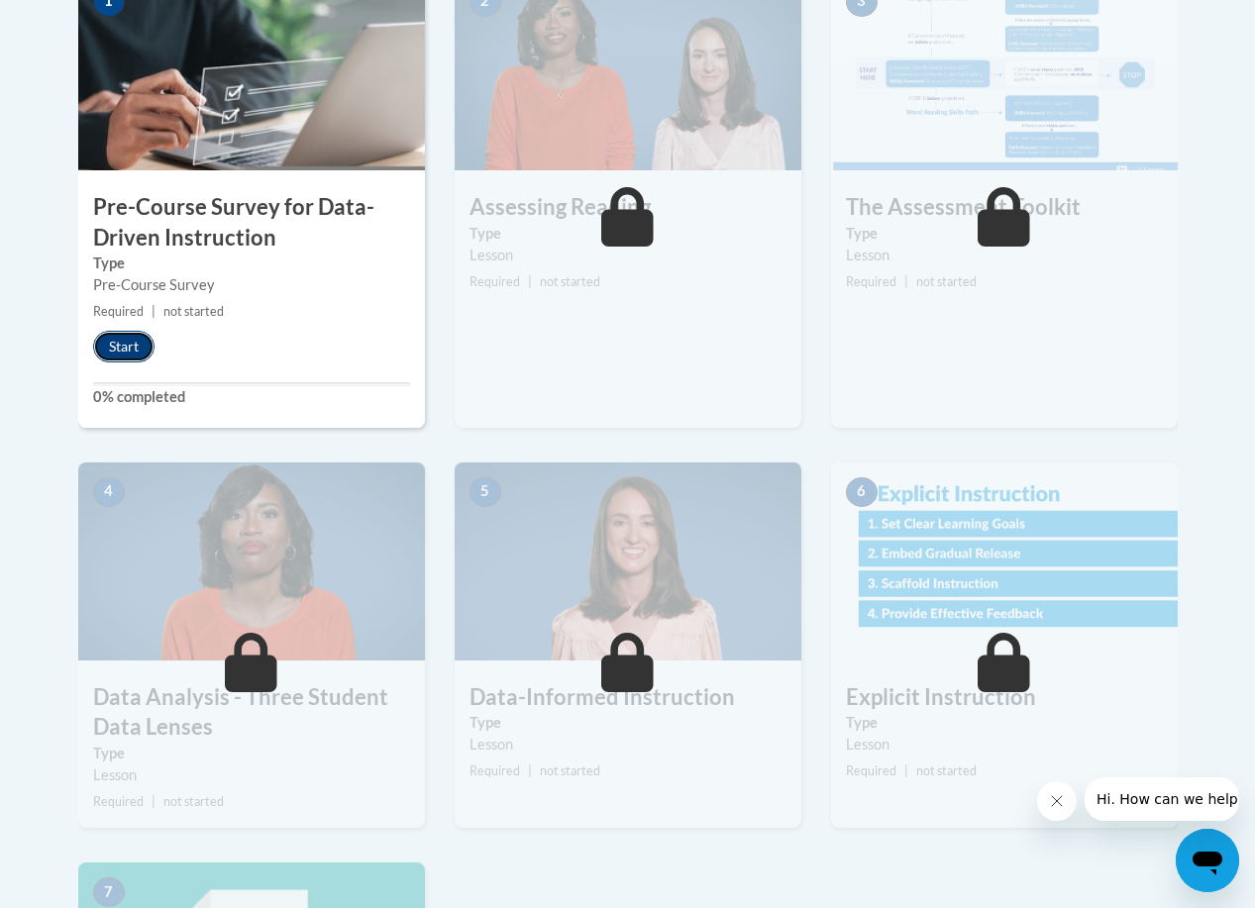
click at [120, 333] on button "Start" at bounding box center [123, 347] width 61 height 32
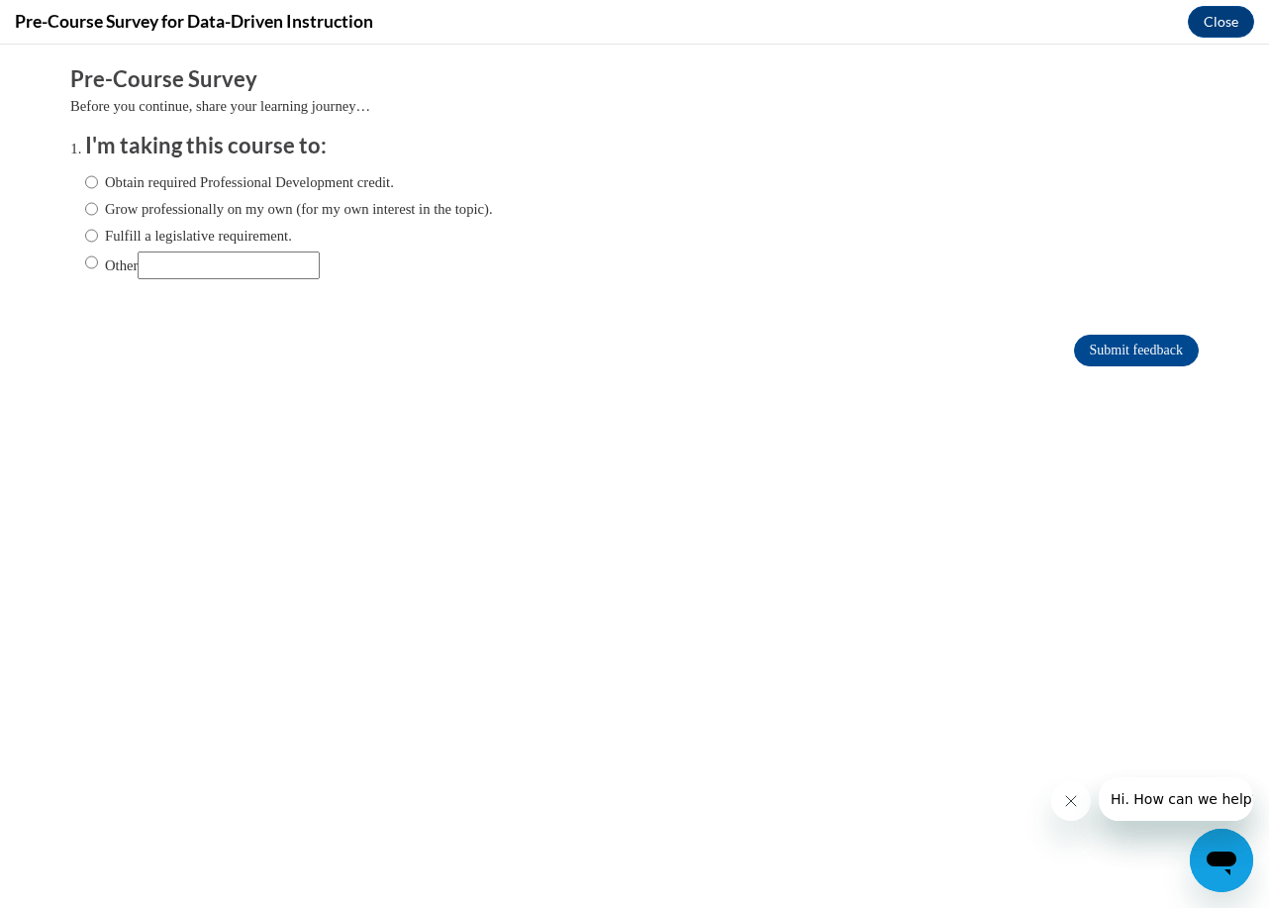
scroll to position [0, 0]
click at [85, 239] on input "Fulfill a legislative requirement." at bounding box center [91, 236] width 13 height 22
radio input "true"
click at [85, 191] on input "Obtain required Professional Development credit." at bounding box center [91, 182] width 13 height 22
radio input "true"
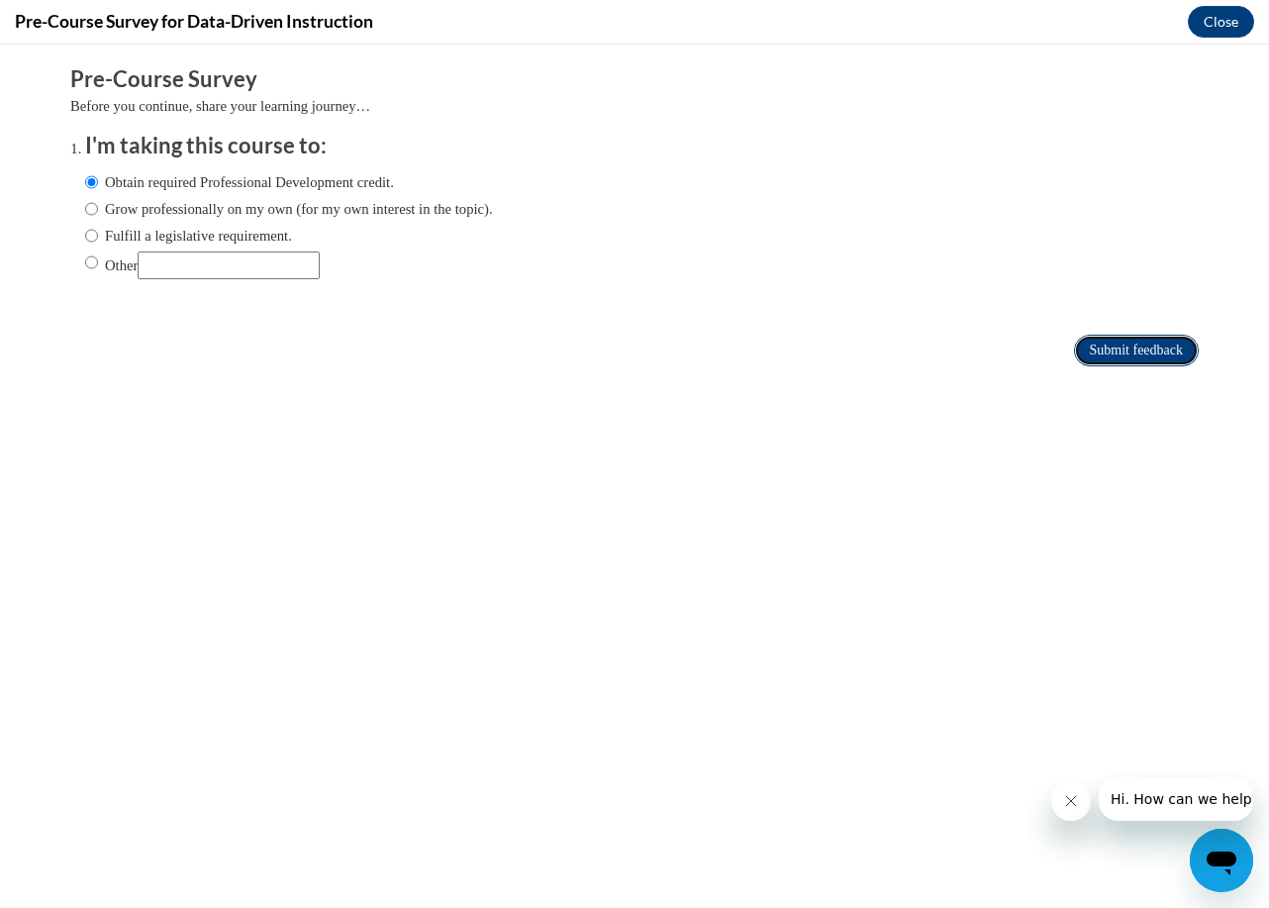
click at [1137, 350] on input "Submit feedback" at bounding box center [1136, 351] width 125 height 32
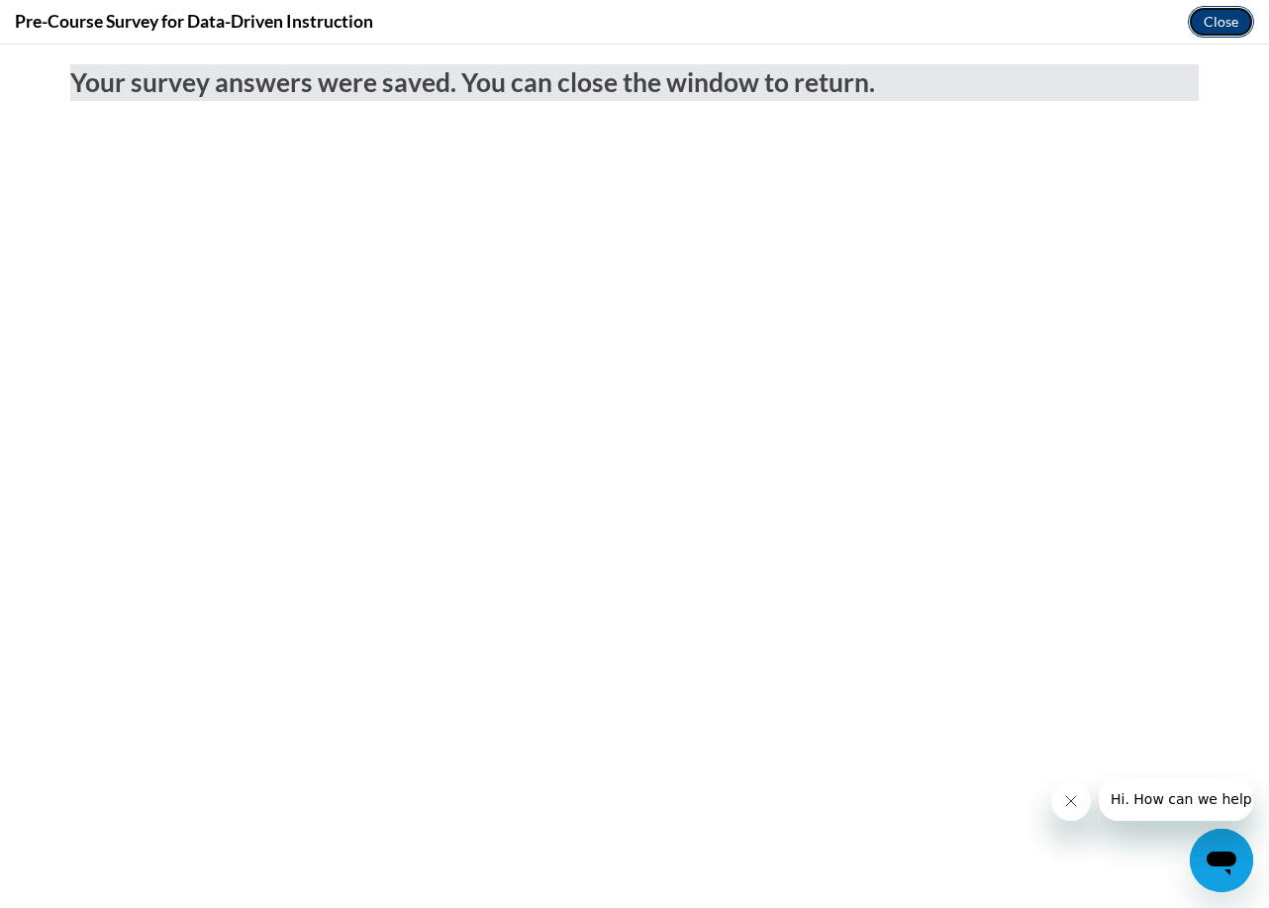
click at [1217, 16] on button "Close" at bounding box center [1221, 22] width 66 height 32
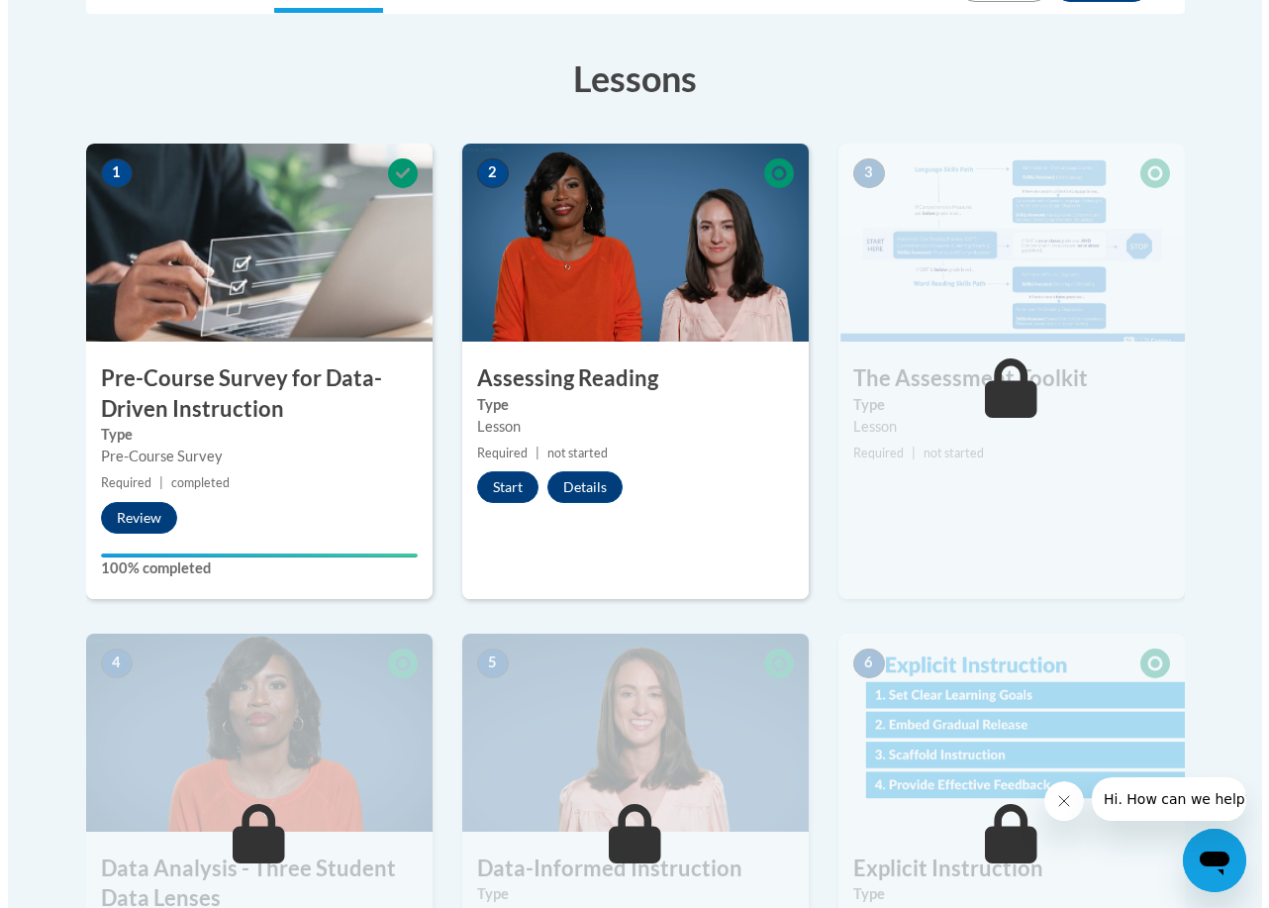
scroll to position [495, 0]
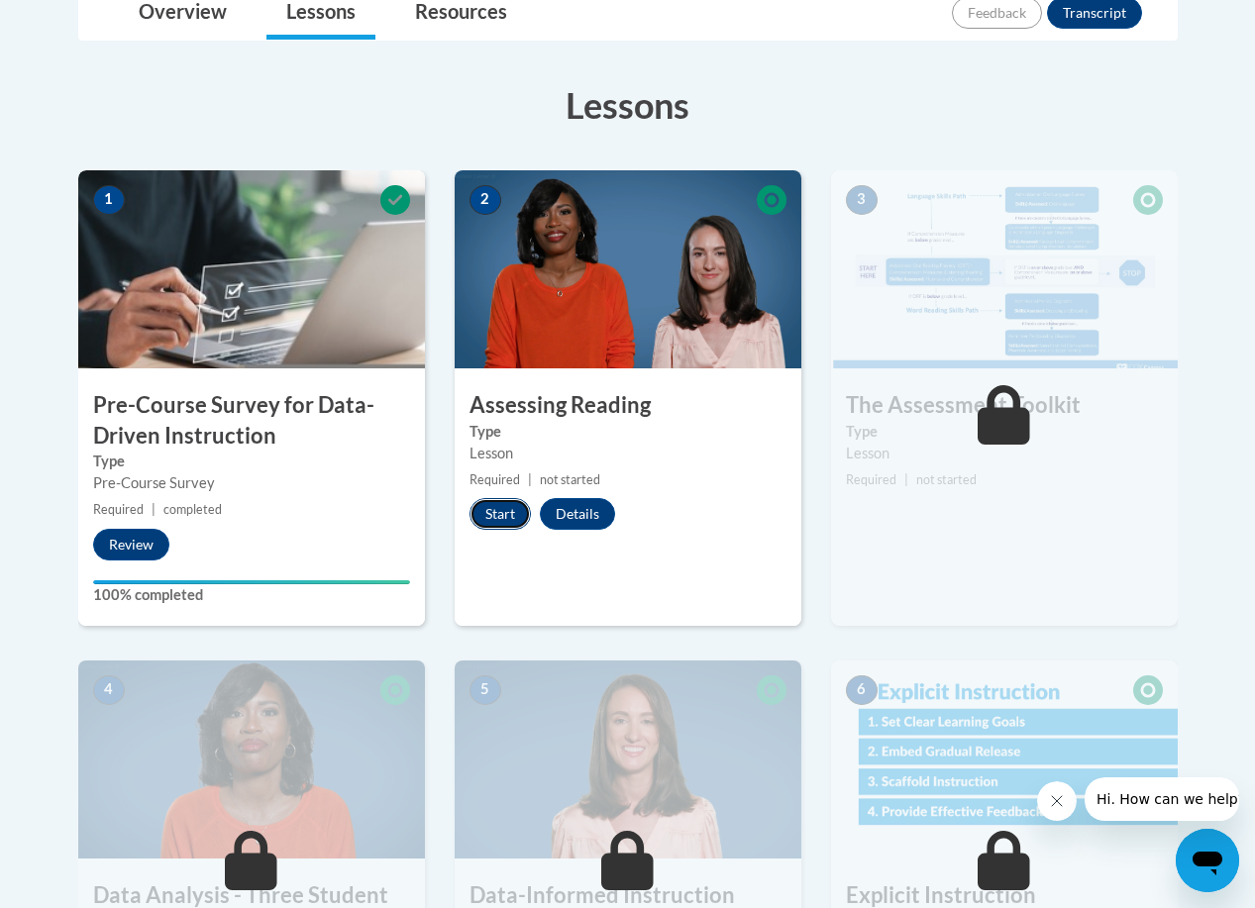
click at [509, 505] on button "Start" at bounding box center [499, 514] width 61 height 32
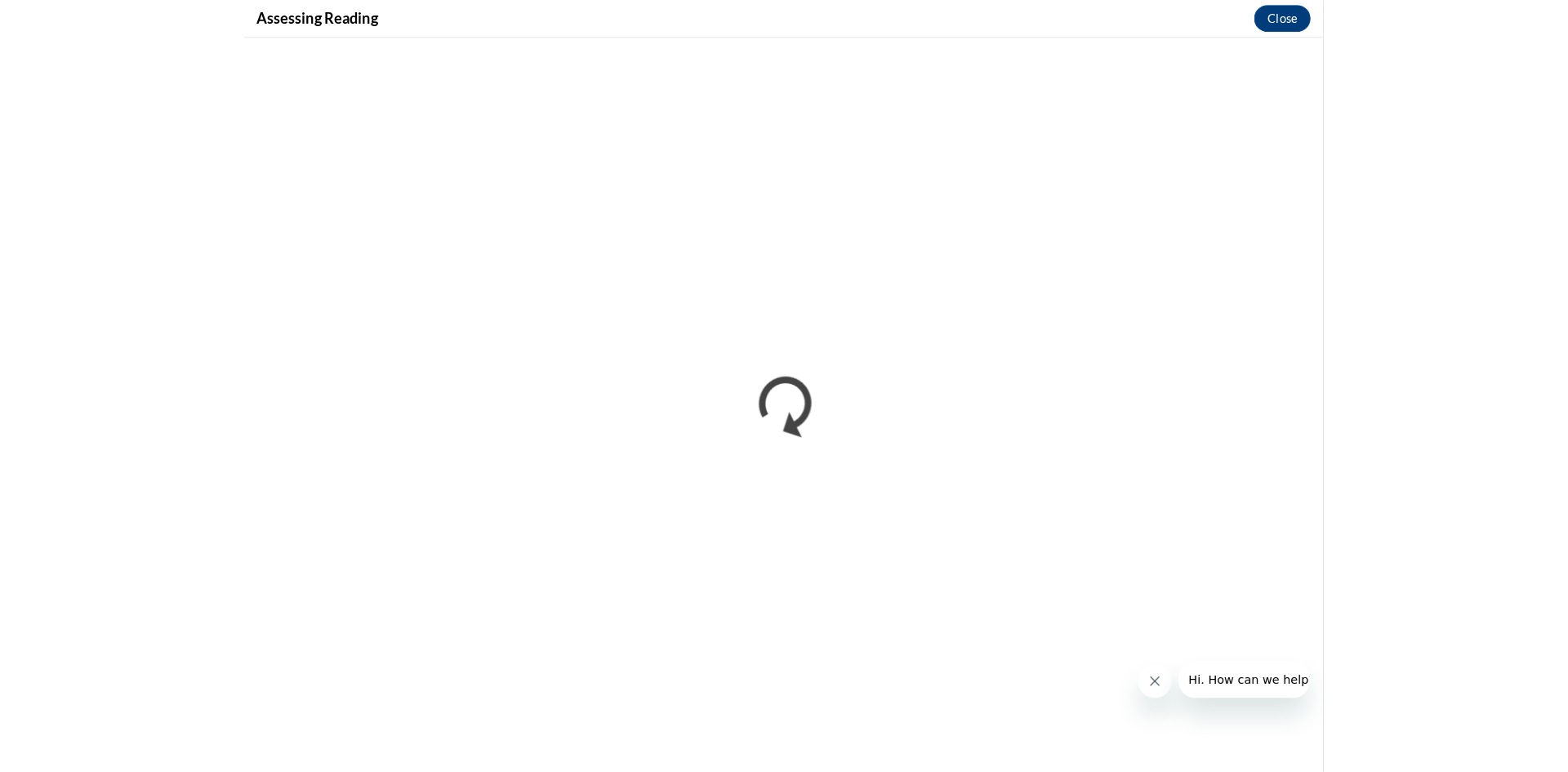
scroll to position [0, 0]
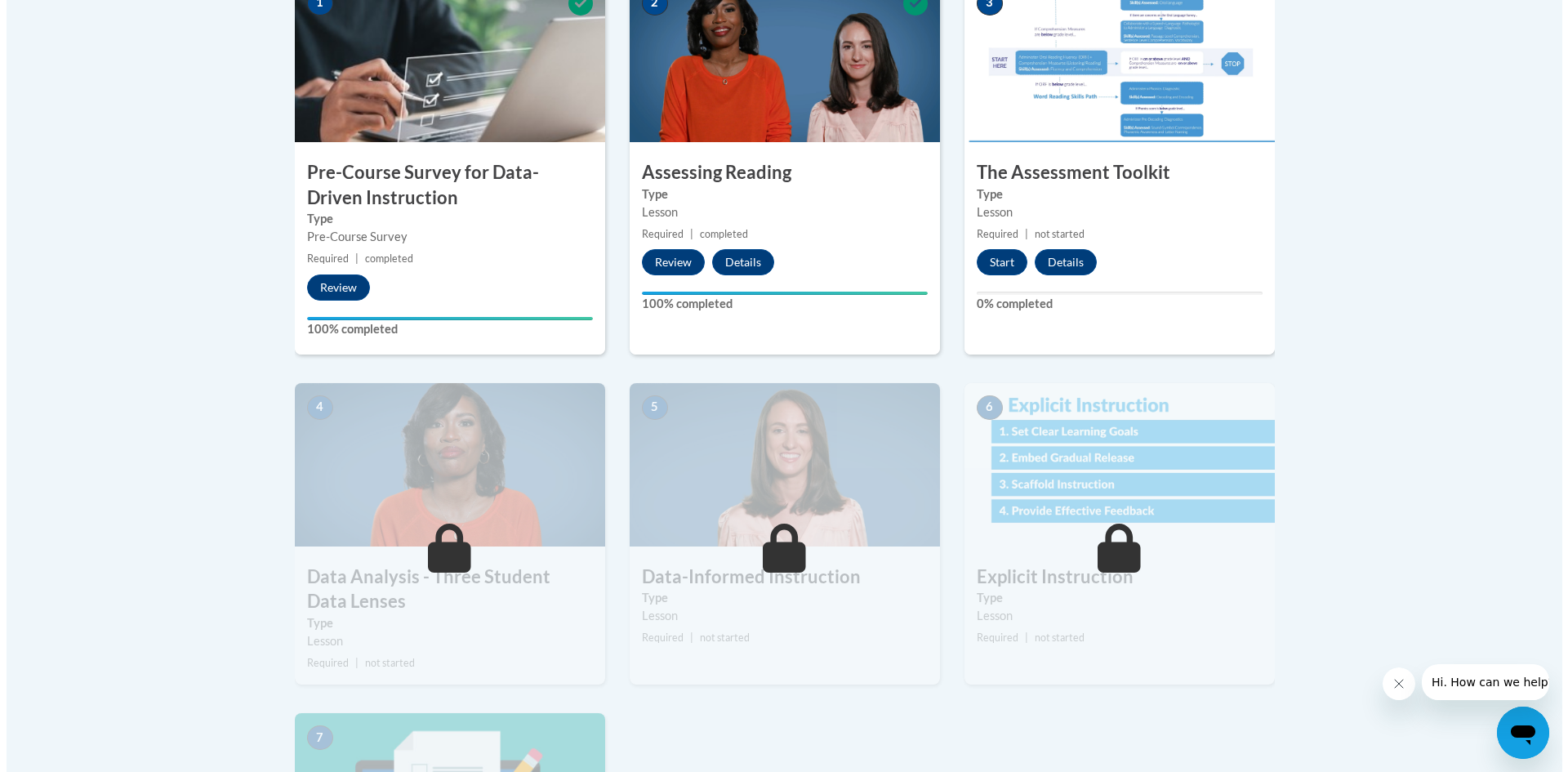
scroll to position [571, 0]
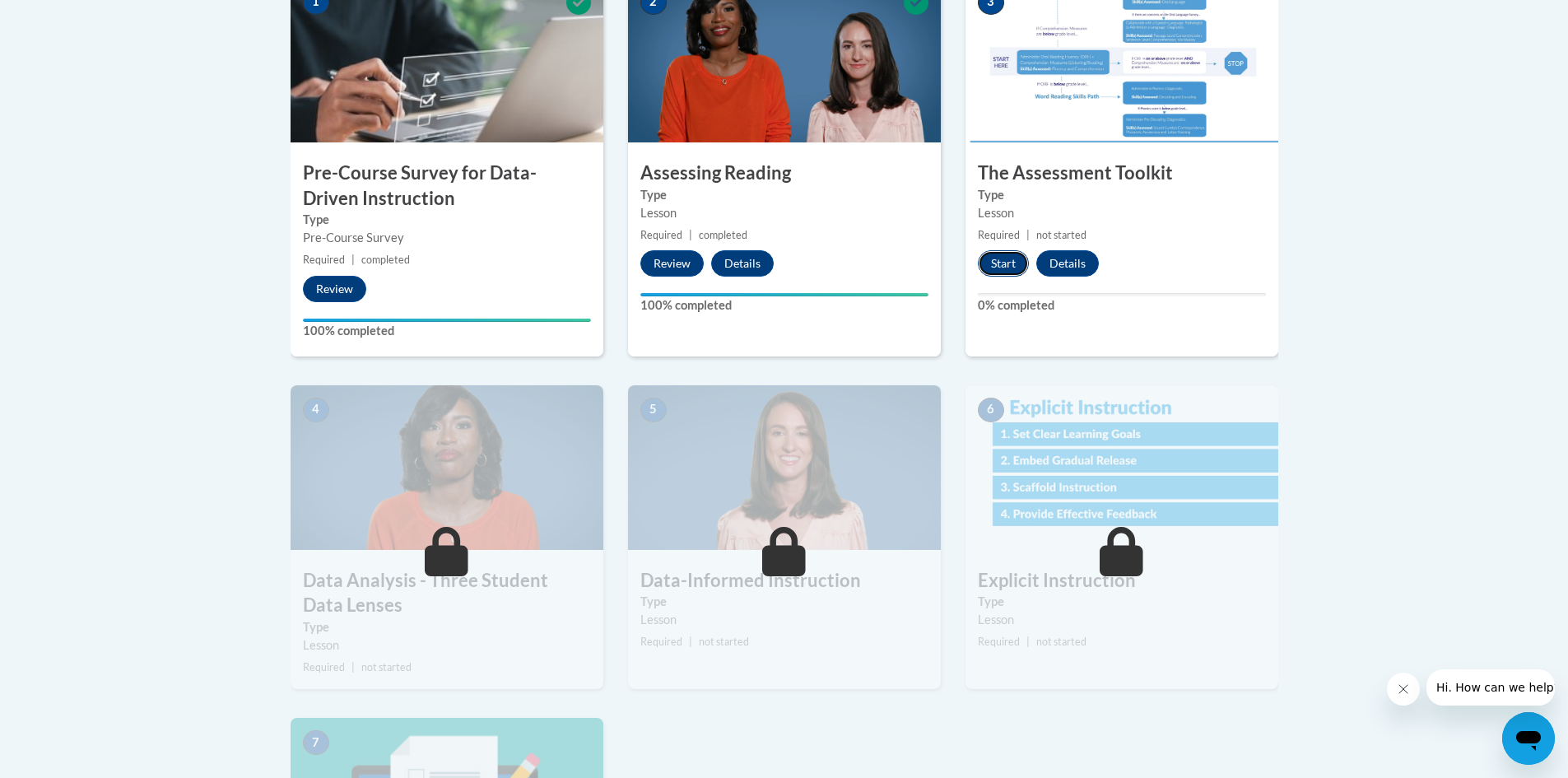
click at [1009, 264] on button "Start" at bounding box center [1003, 263] width 51 height 27
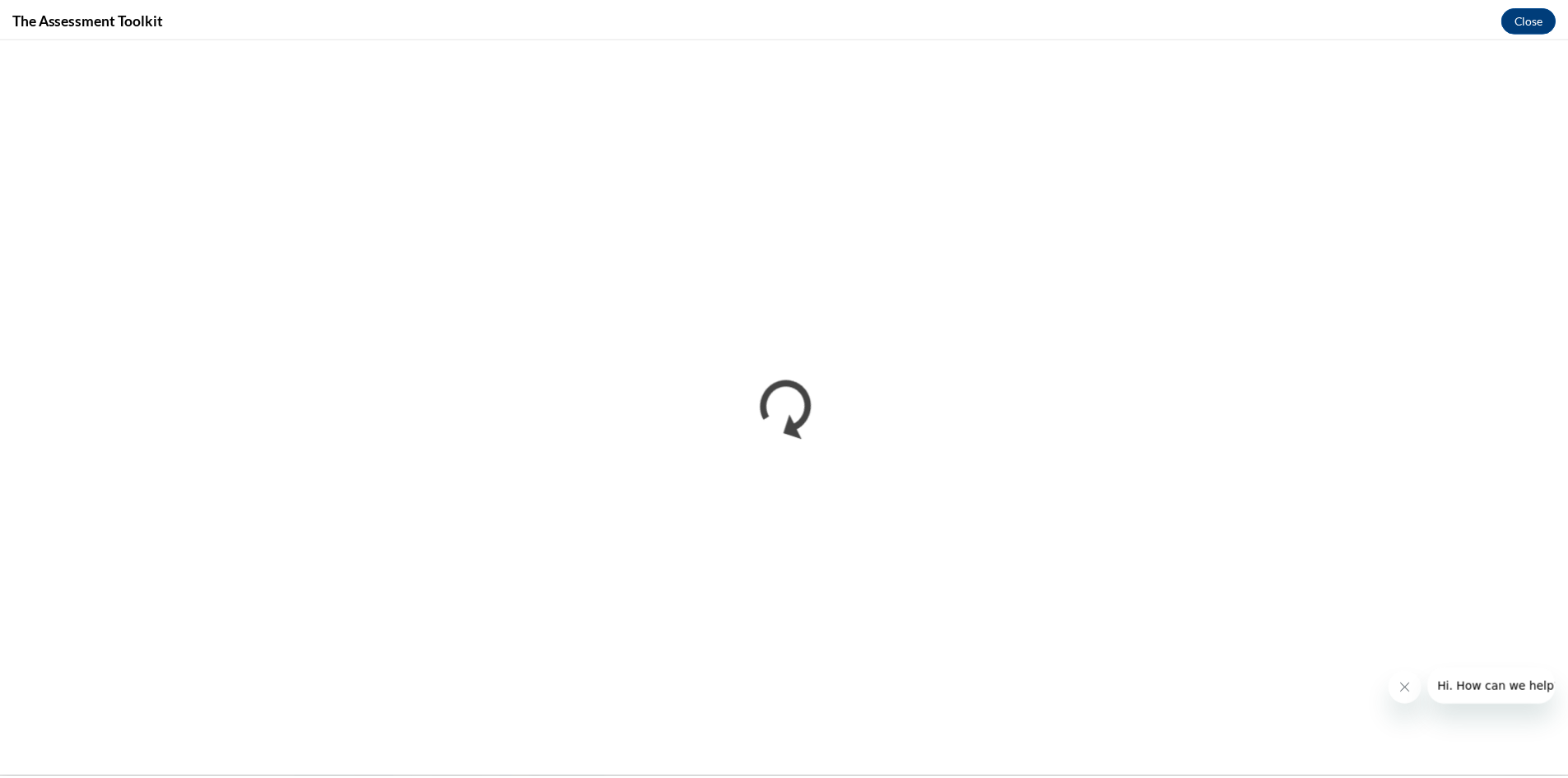
scroll to position [0, 0]
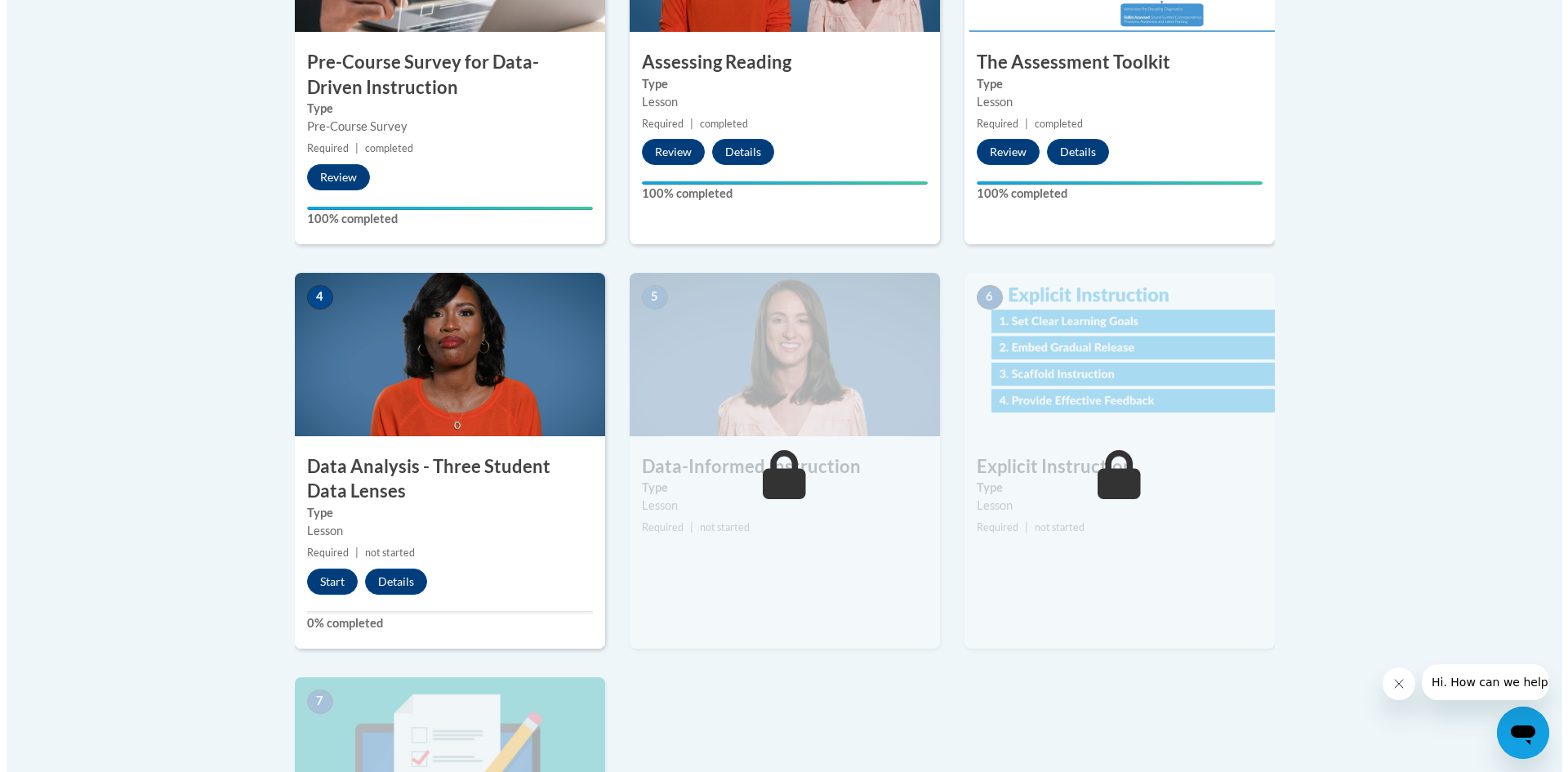
scroll to position [729, 0]
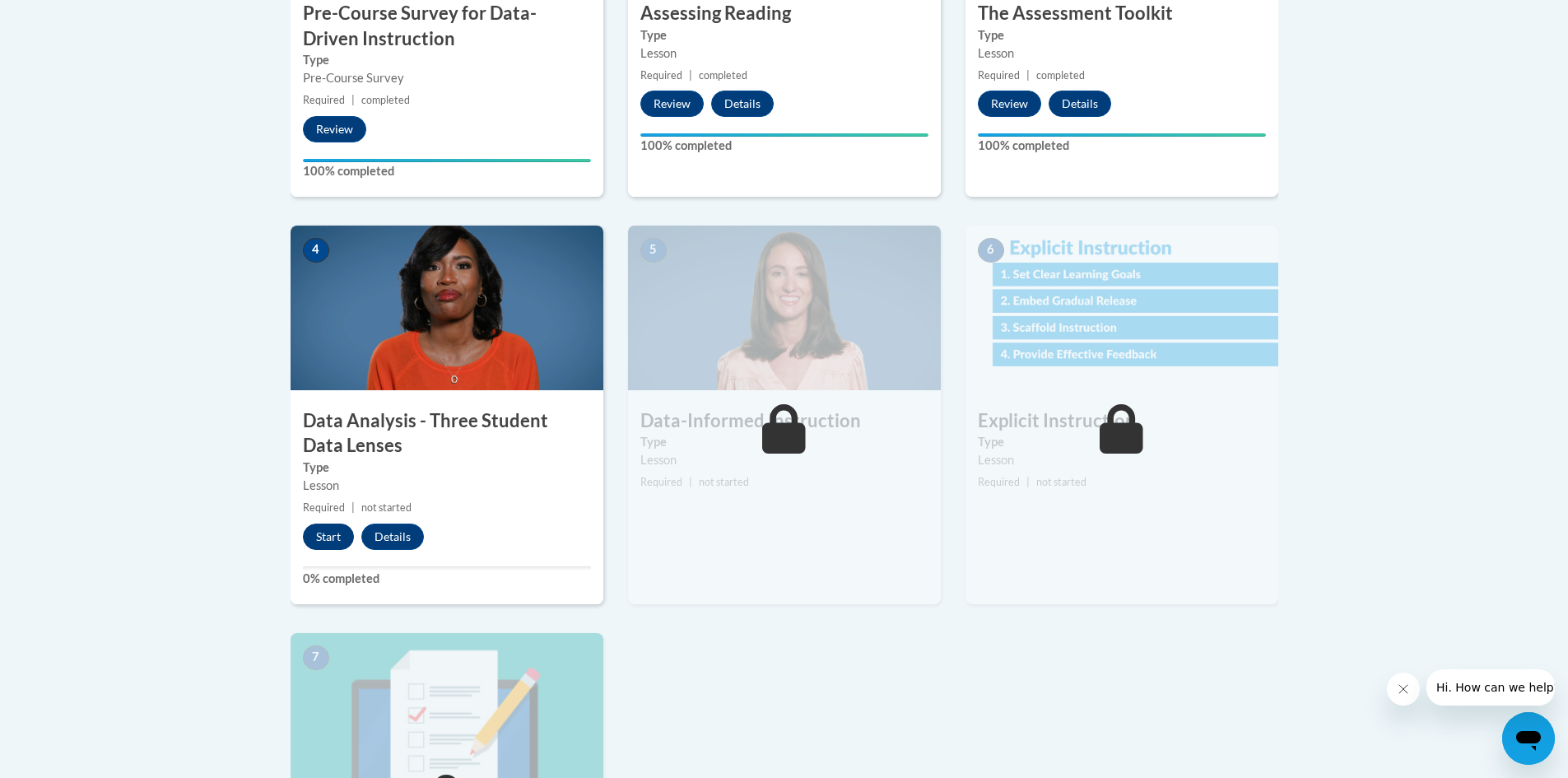
click at [337, 540] on button "Start" at bounding box center [328, 537] width 51 height 27
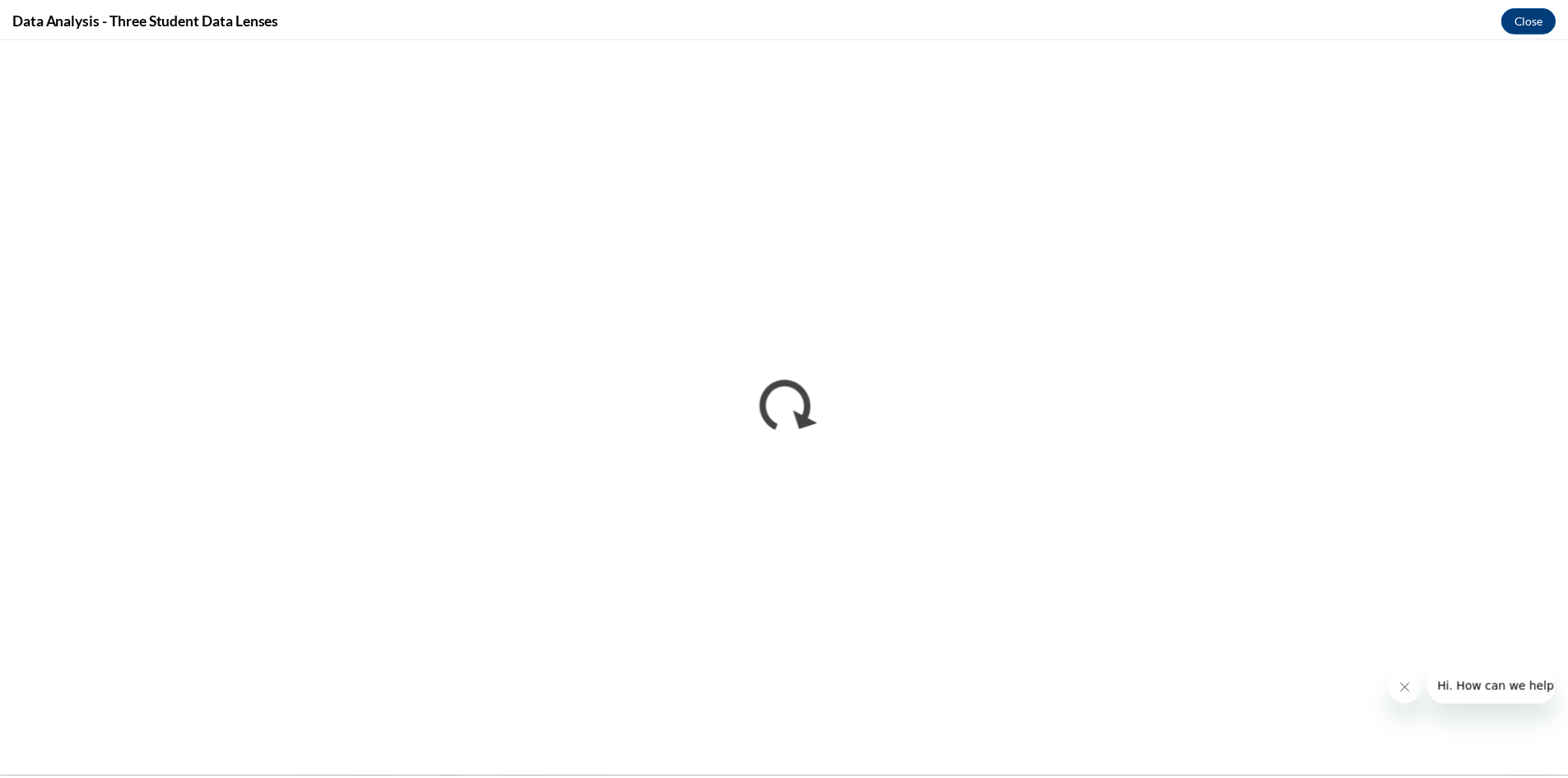
scroll to position [0, 0]
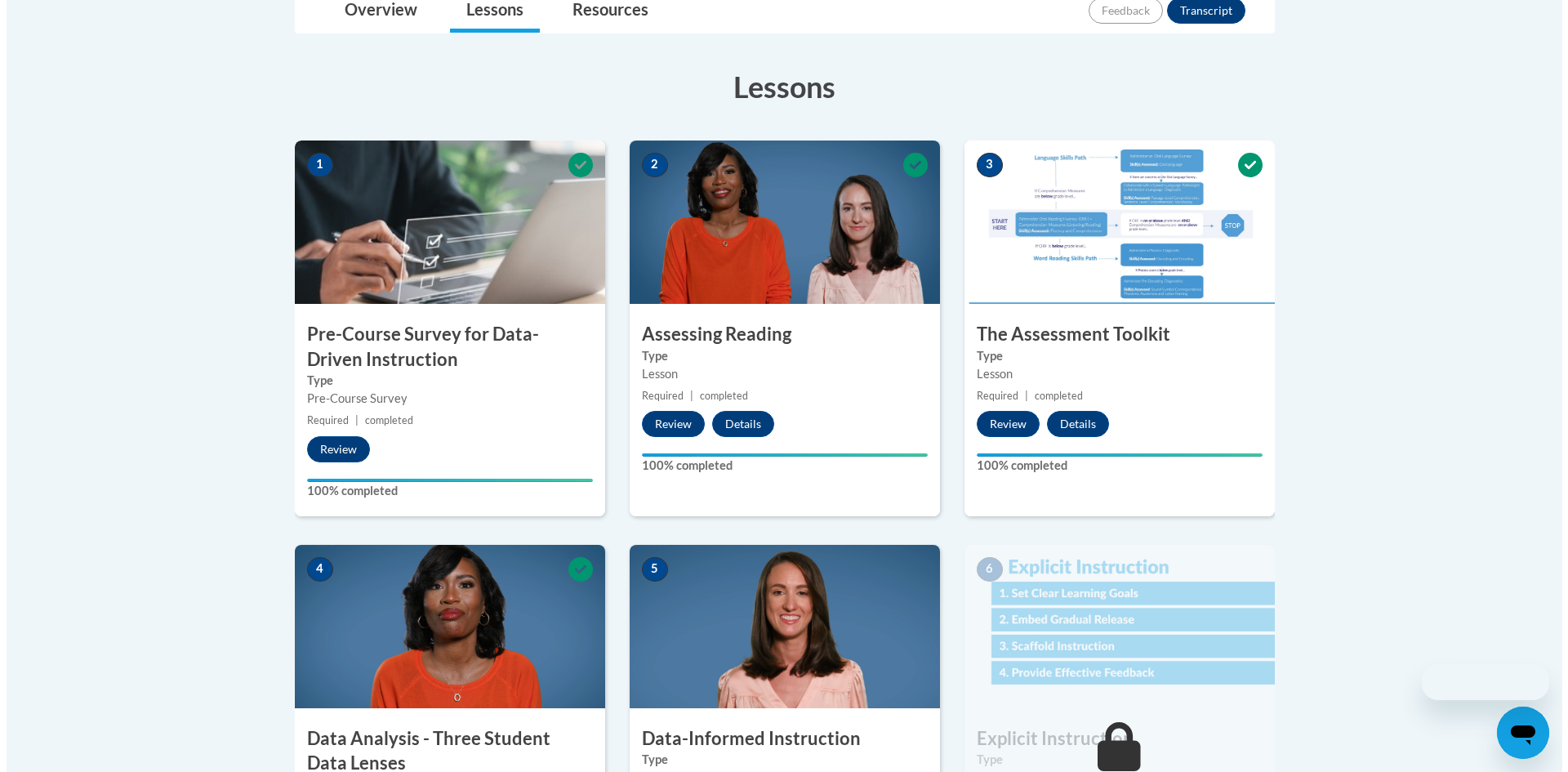
scroll to position [653, 0]
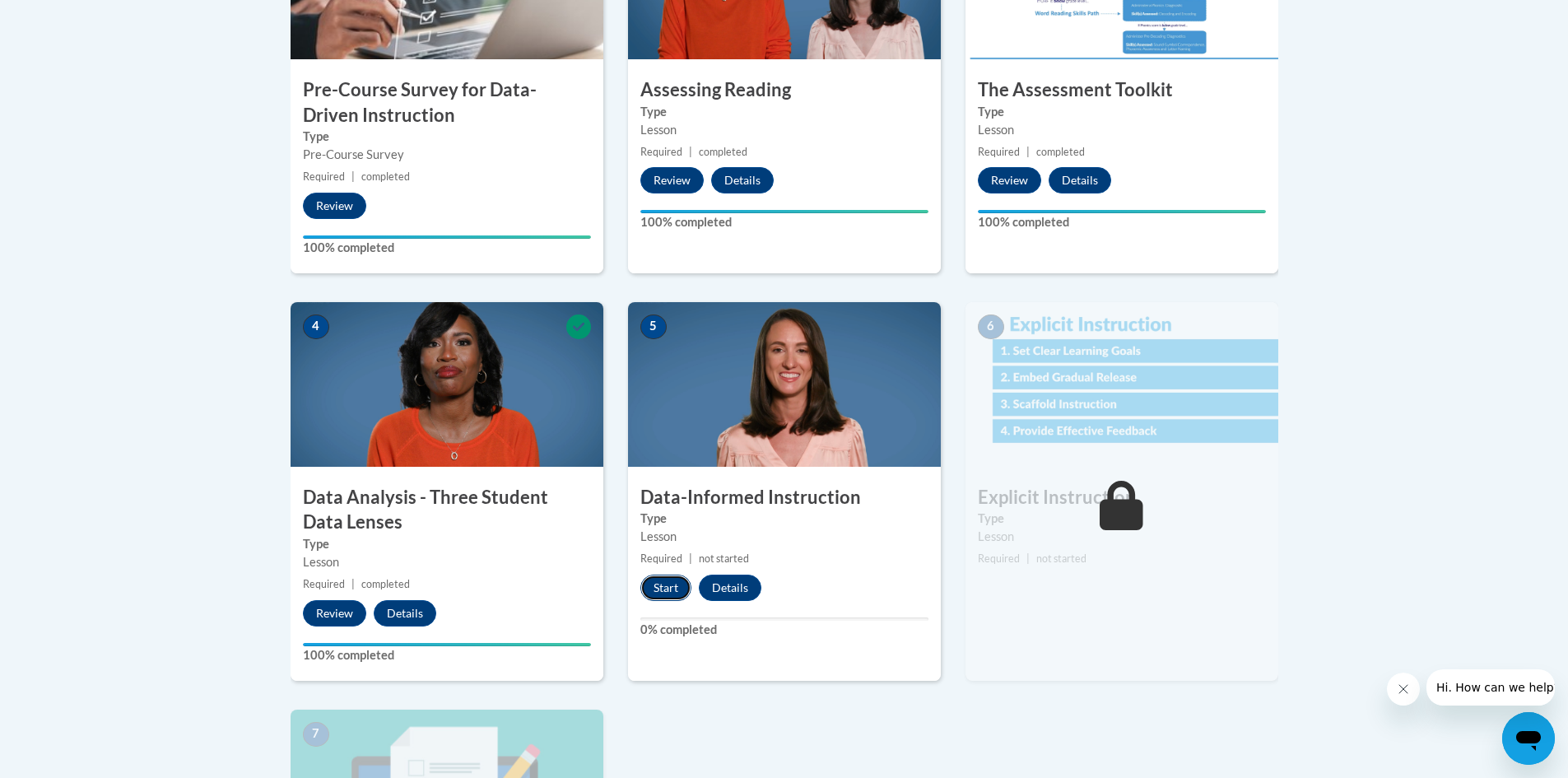
click at [656, 593] on button "Start" at bounding box center [665, 588] width 51 height 27
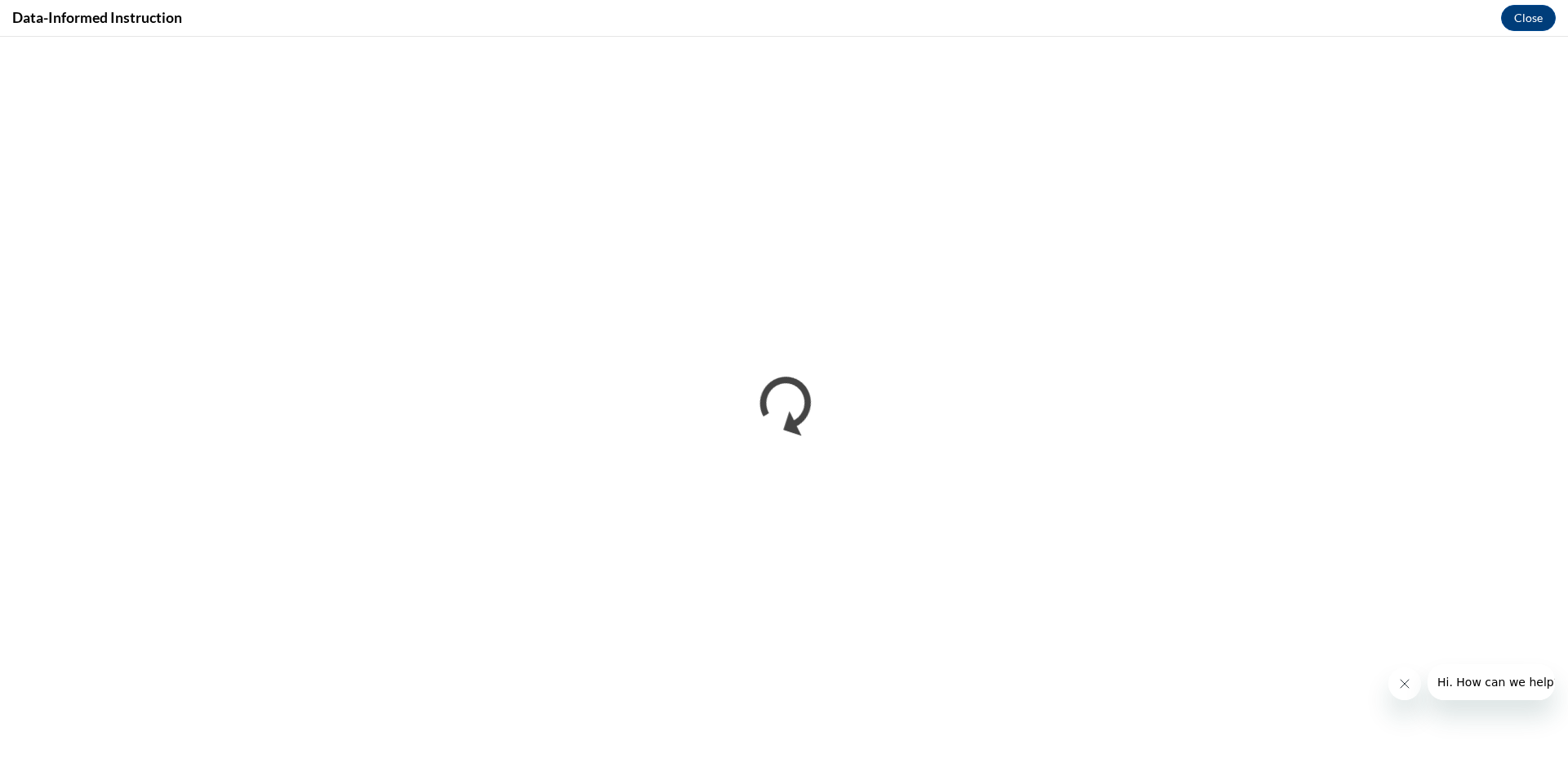
scroll to position [0, 0]
